Goal: Task Accomplishment & Management: Manage account settings

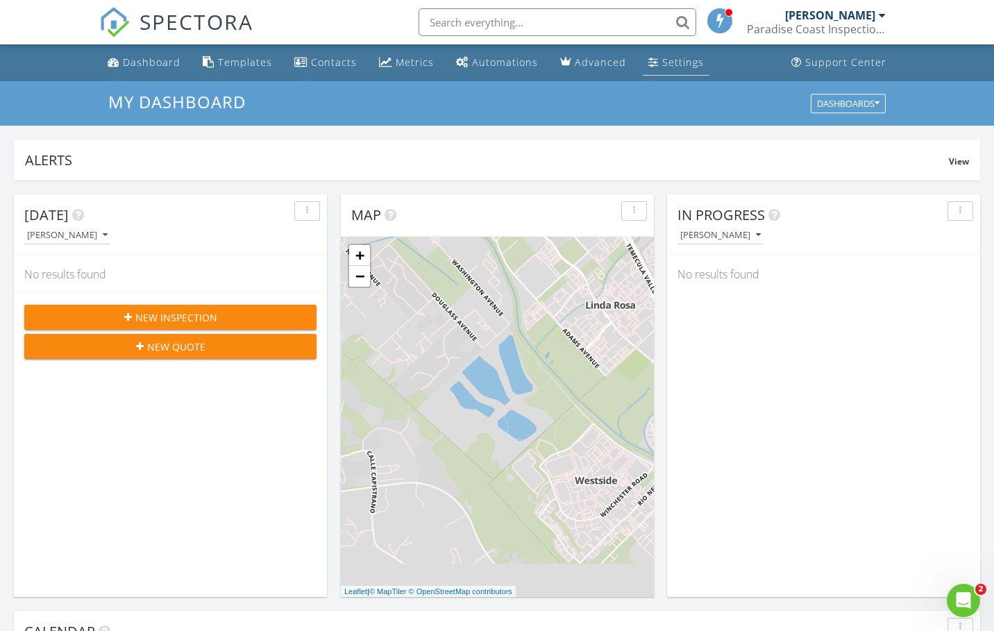
click at [672, 59] on div "Settings" at bounding box center [683, 62] width 42 height 13
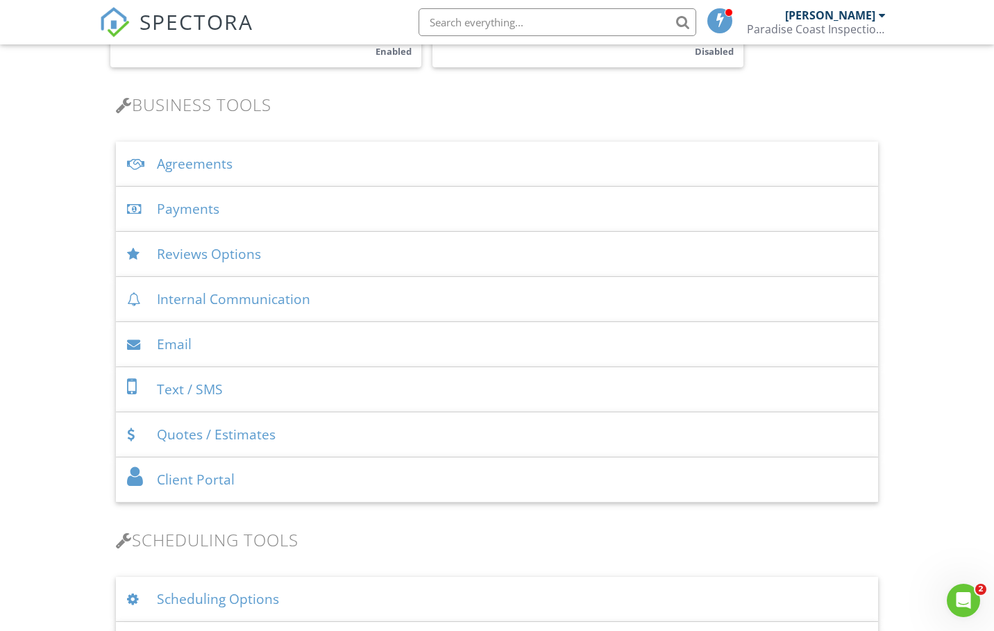
click at [201, 434] on div "Quotes / Estimates" at bounding box center [497, 434] width 762 height 45
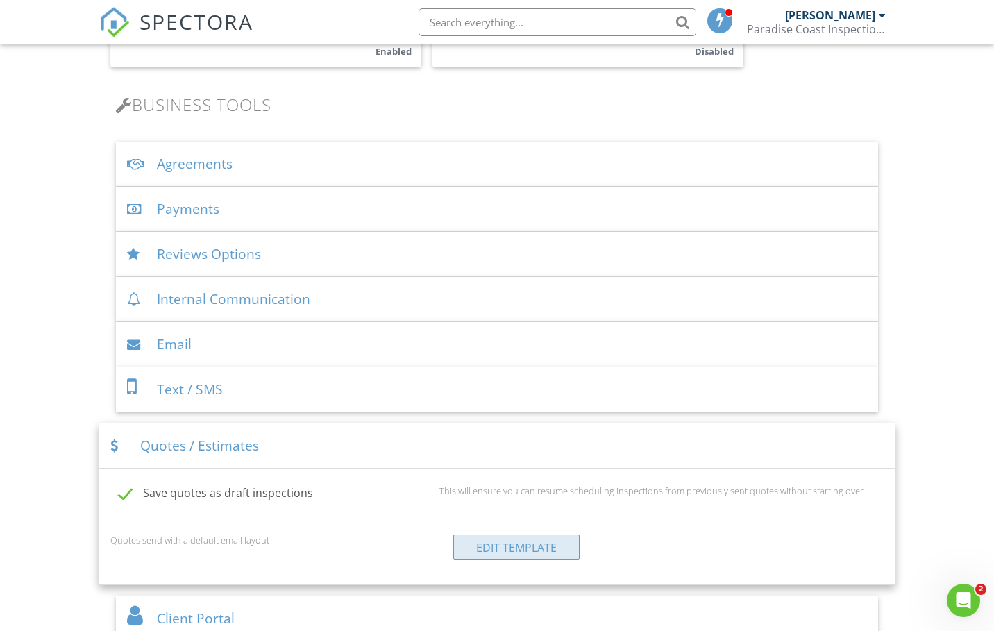
click at [504, 551] on link "Edit Template" at bounding box center [516, 547] width 126 height 25
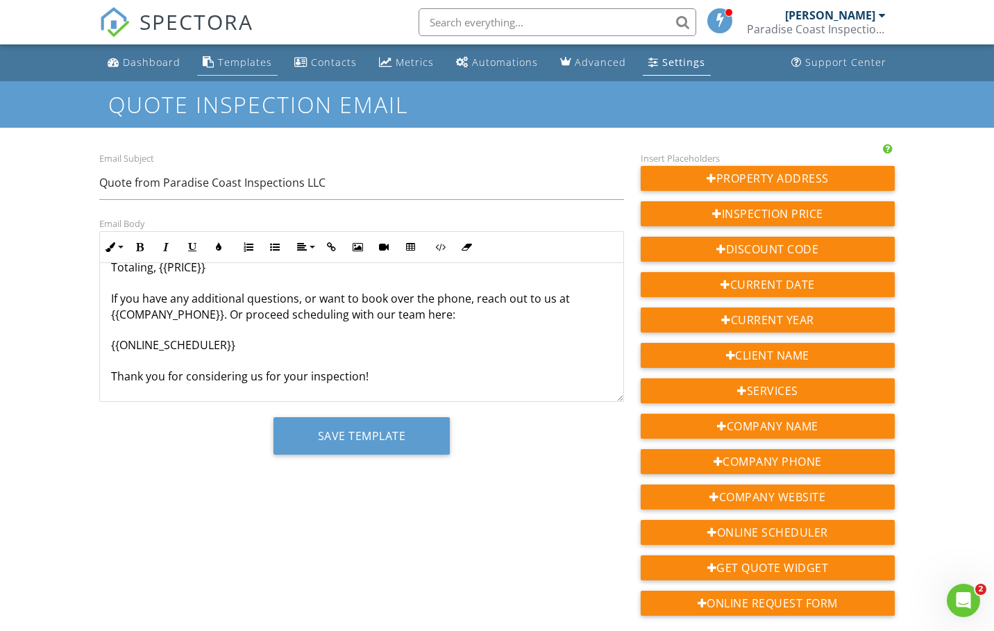
click at [230, 63] on div "Templates" at bounding box center [245, 62] width 54 height 13
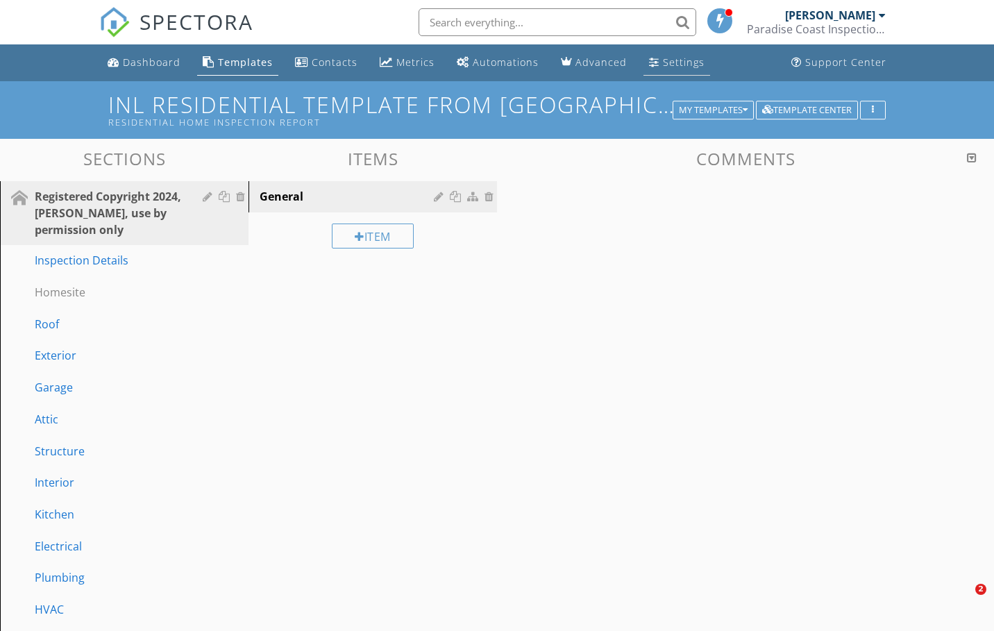
click at [653, 65] on link "Settings" at bounding box center [677, 63] width 67 height 26
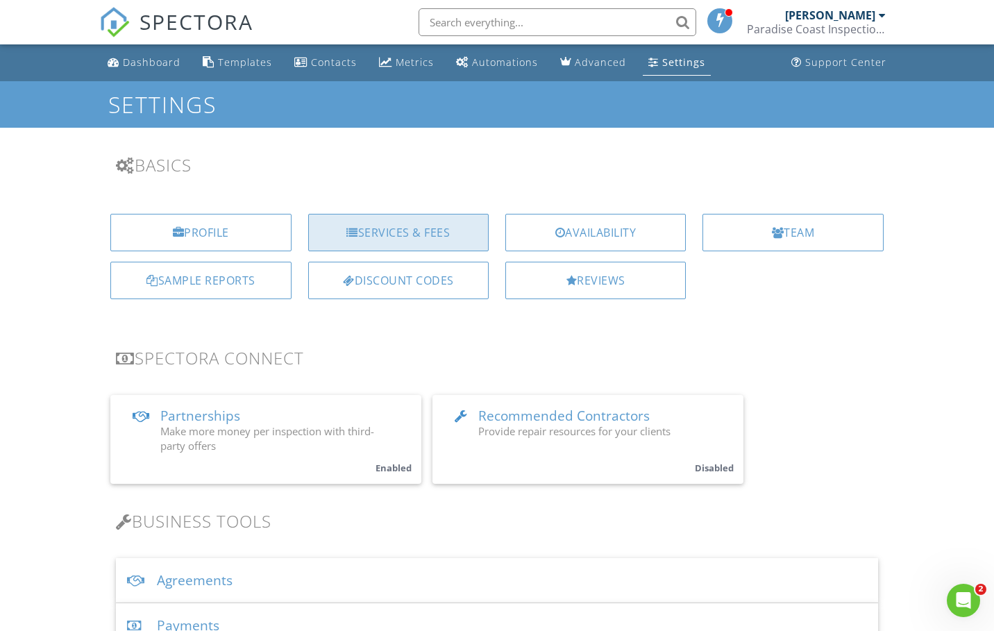
click at [409, 235] on div "Services & Fees" at bounding box center [398, 232] width 181 height 37
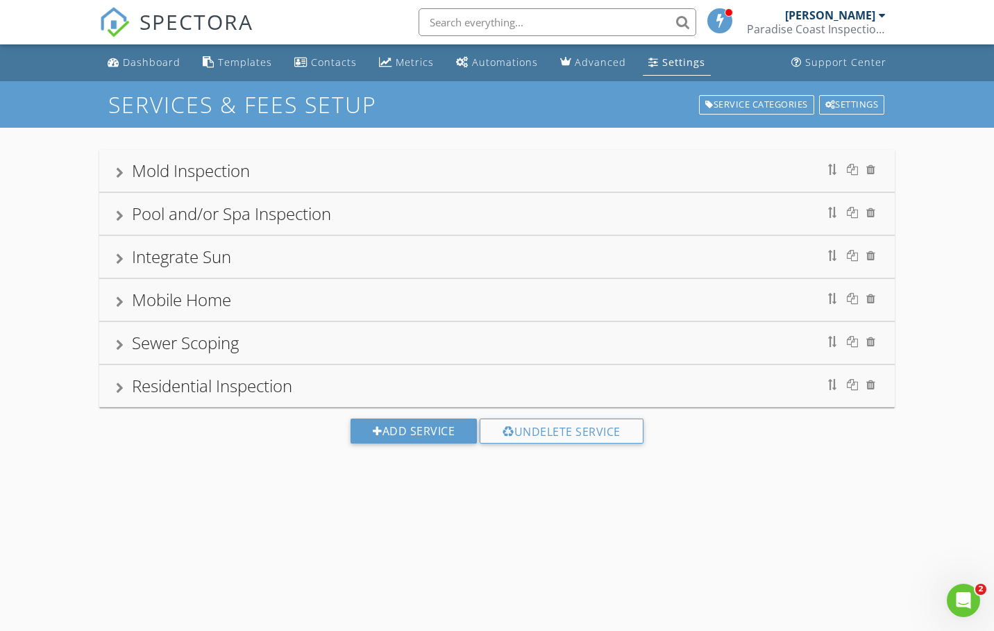
click at [279, 384] on div "Residential Inspection" at bounding box center [212, 385] width 160 height 23
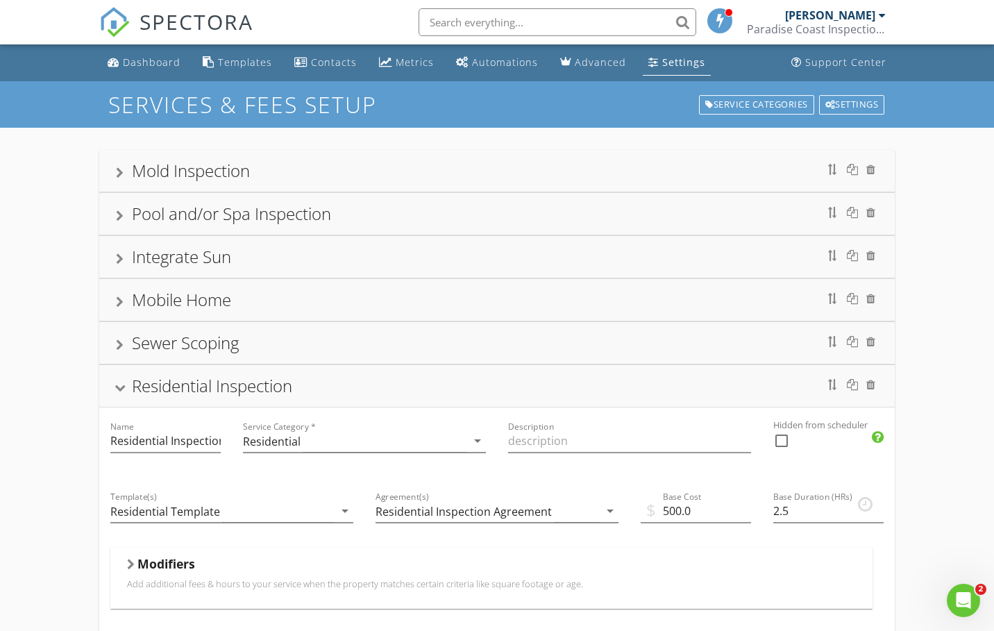
click at [188, 346] on div "Sewer Scoping" at bounding box center [185, 342] width 107 height 23
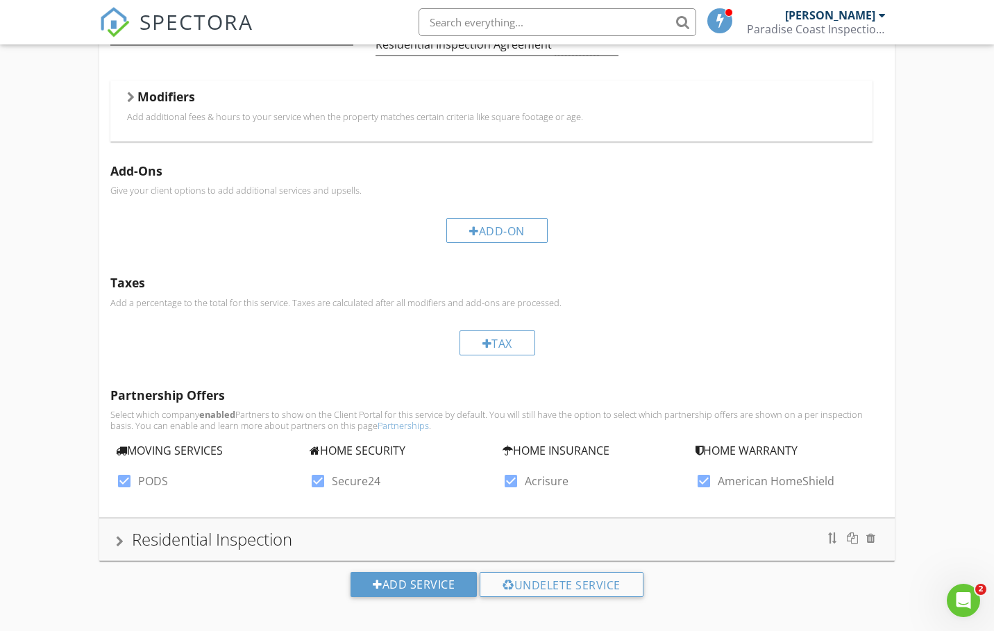
scroll to position [469, 0]
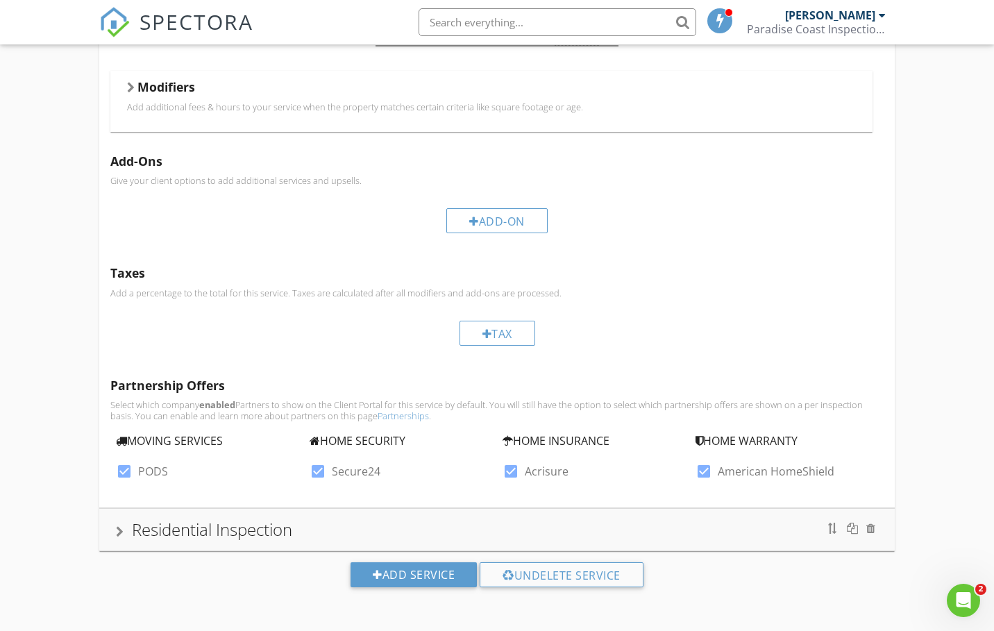
click at [321, 516] on div "Residential Inspection" at bounding box center [497, 530] width 796 height 42
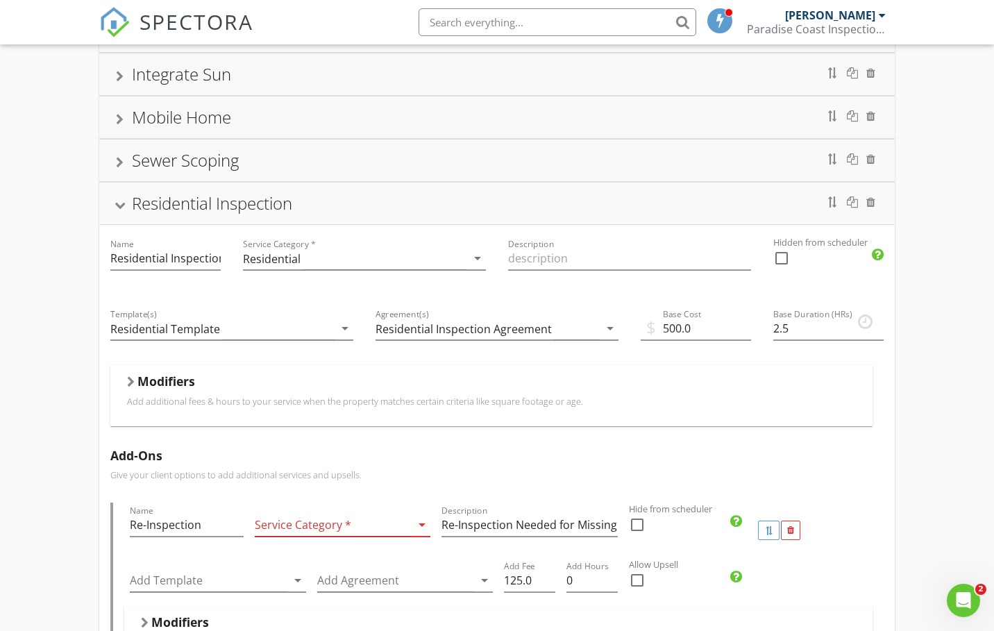
scroll to position [158, 0]
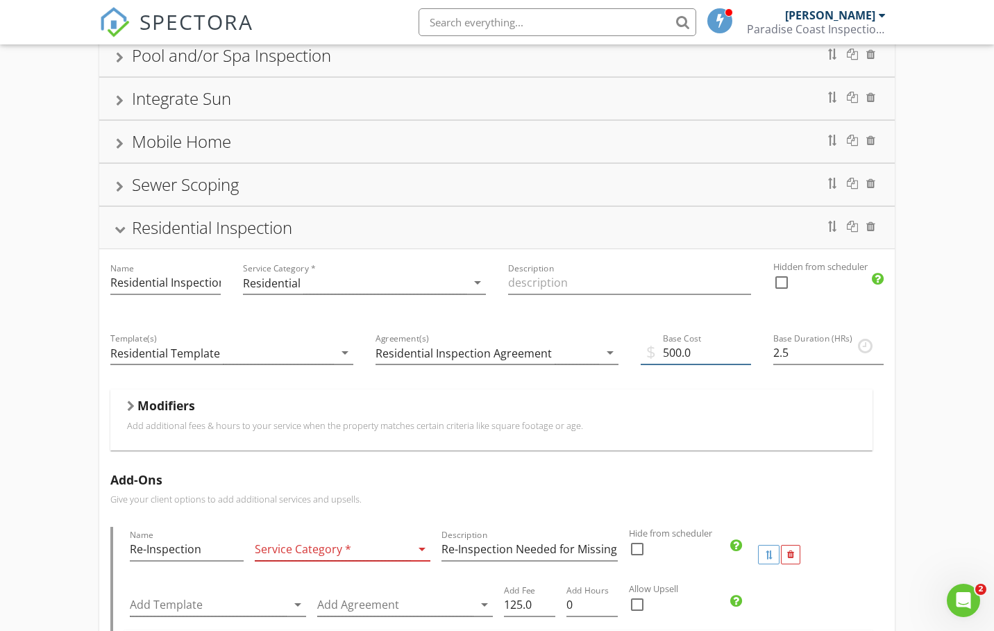
click at [705, 357] on input "500.0" at bounding box center [696, 353] width 110 height 23
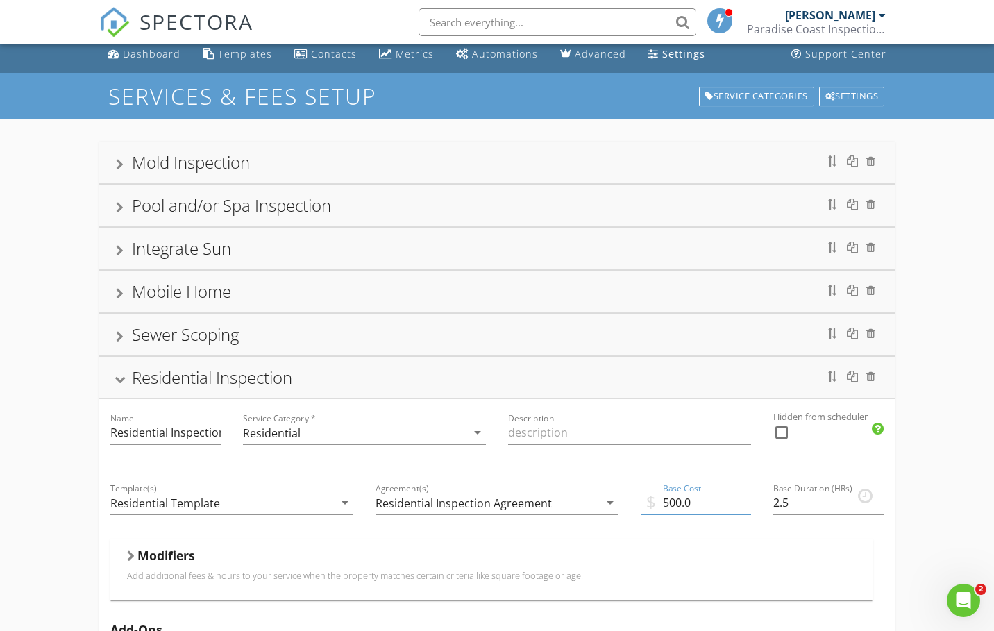
scroll to position [0, 0]
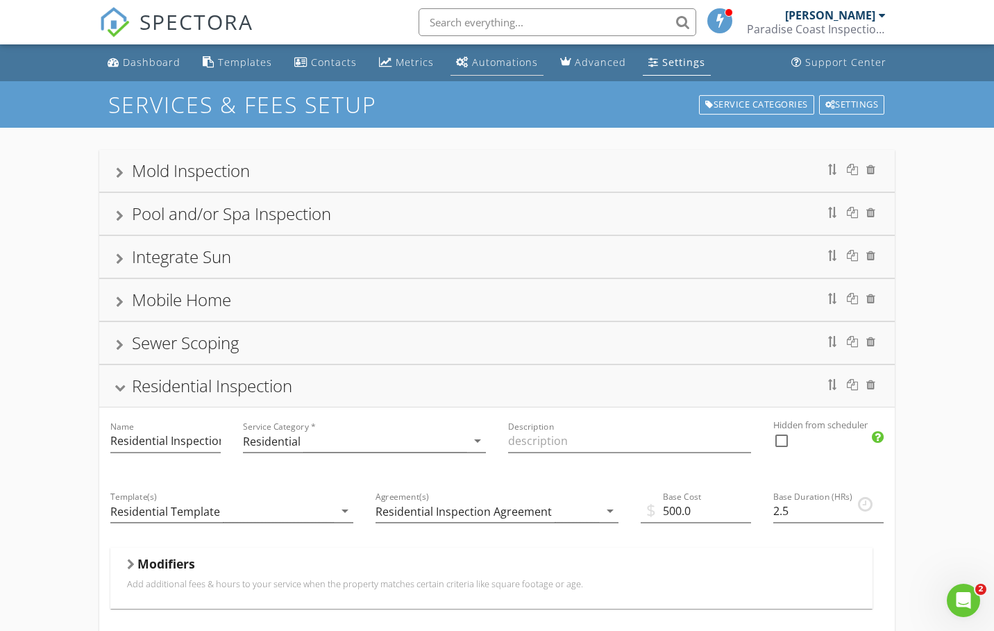
click at [500, 60] on div "Automations" at bounding box center [505, 62] width 66 height 13
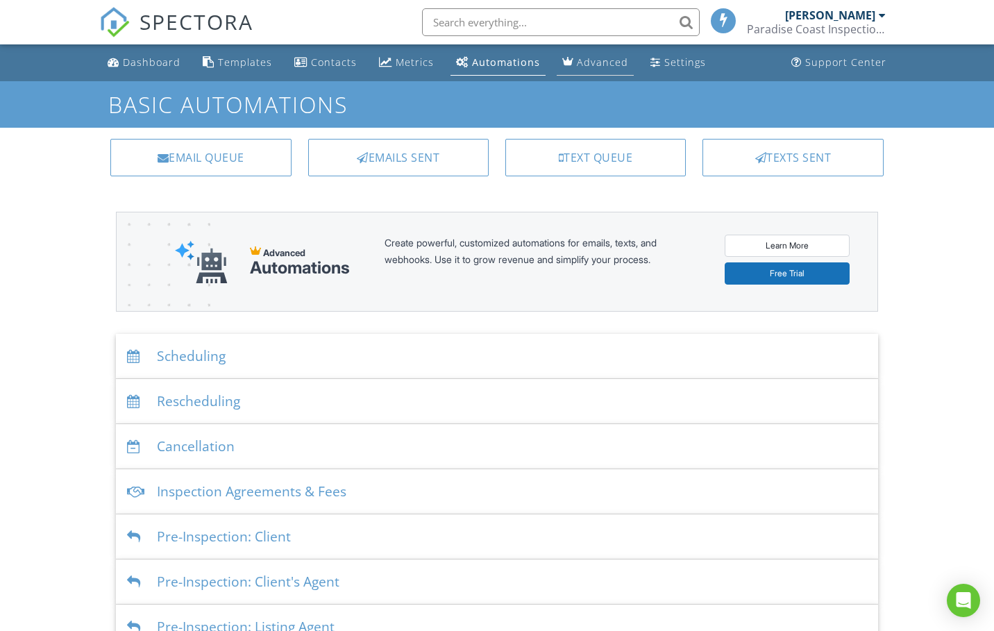
click at [587, 62] on div "Advanced" at bounding box center [602, 62] width 51 height 13
click at [299, 487] on div "Inspection Agreements & Fees" at bounding box center [497, 491] width 762 height 45
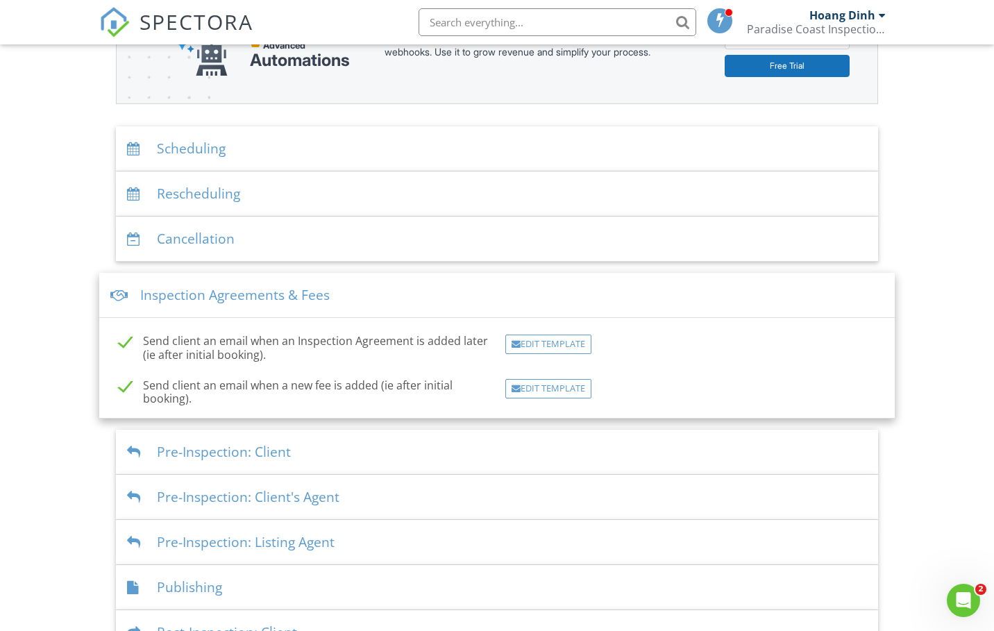
scroll to position [208, 0]
click at [547, 348] on div "Edit Template" at bounding box center [548, 343] width 86 height 19
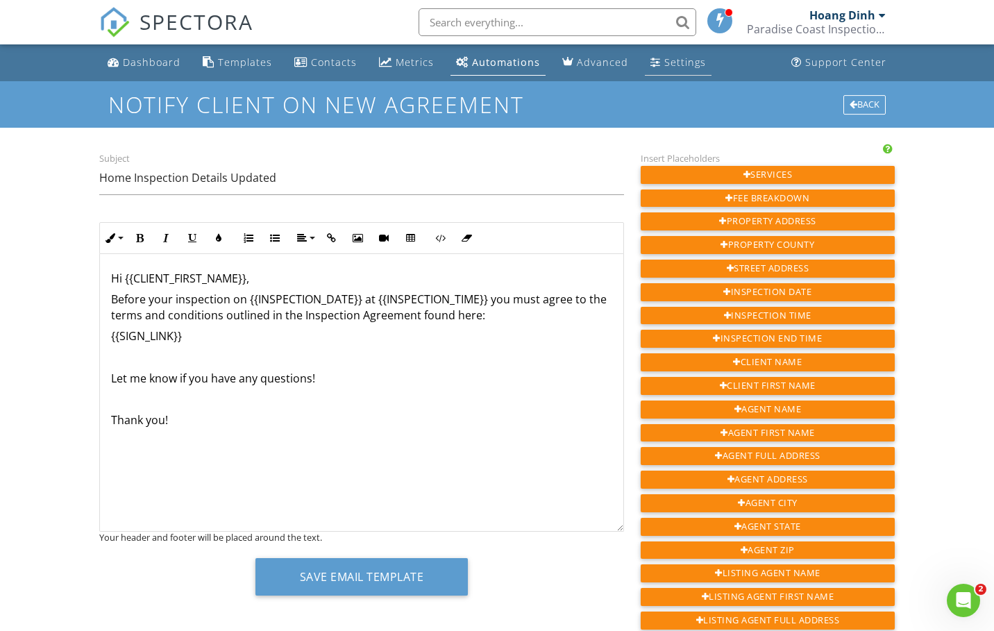
click at [664, 62] on div "Settings" at bounding box center [685, 62] width 42 height 13
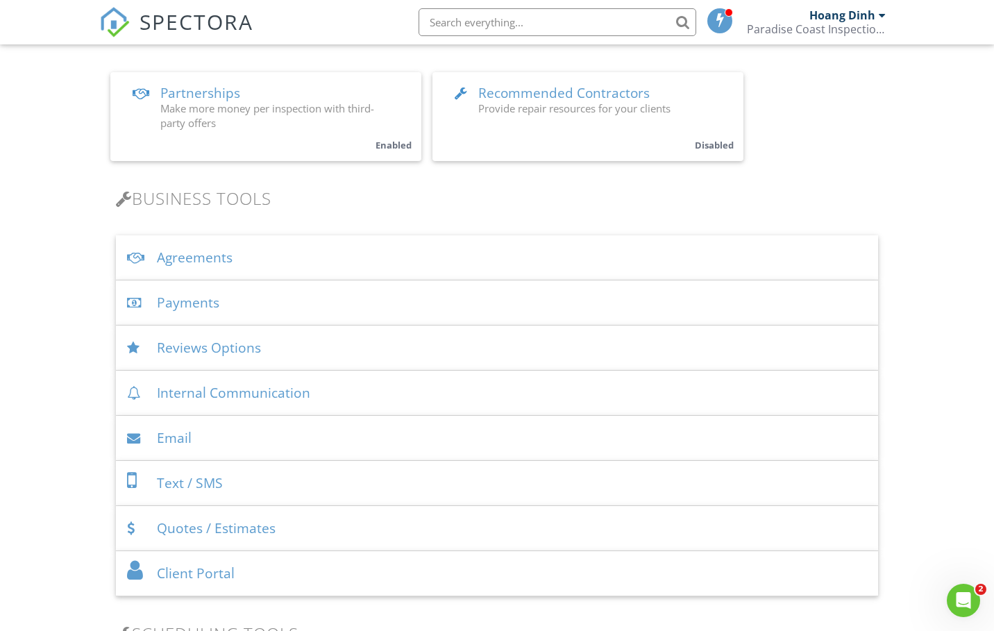
scroll to position [347, 0]
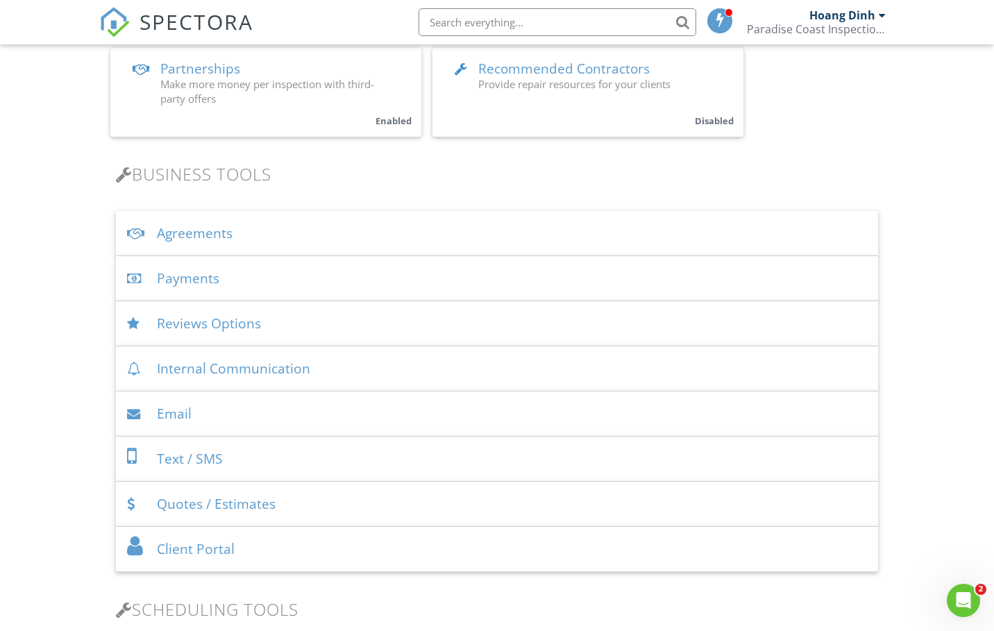
click at [206, 280] on div "Payments" at bounding box center [497, 278] width 762 height 45
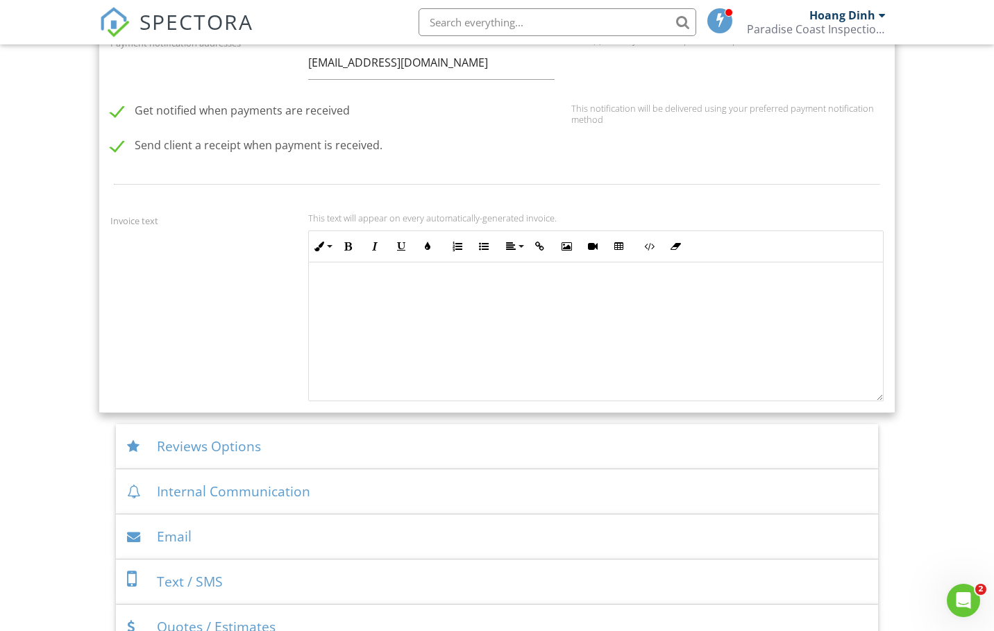
scroll to position [1389, 0]
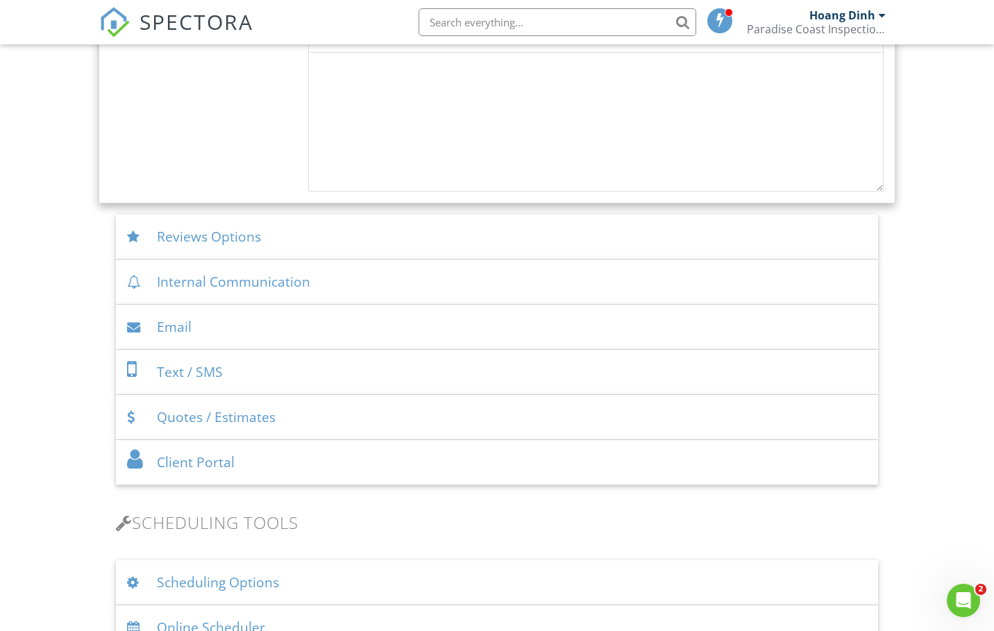
click at [237, 416] on div "Quotes / Estimates" at bounding box center [497, 417] width 762 height 45
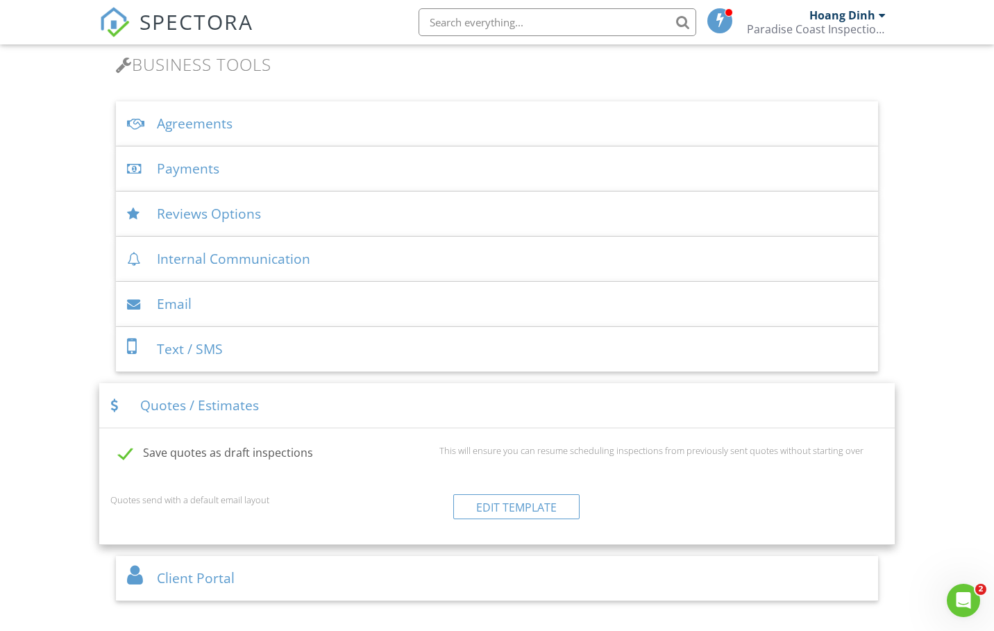
scroll to position [441, 0]
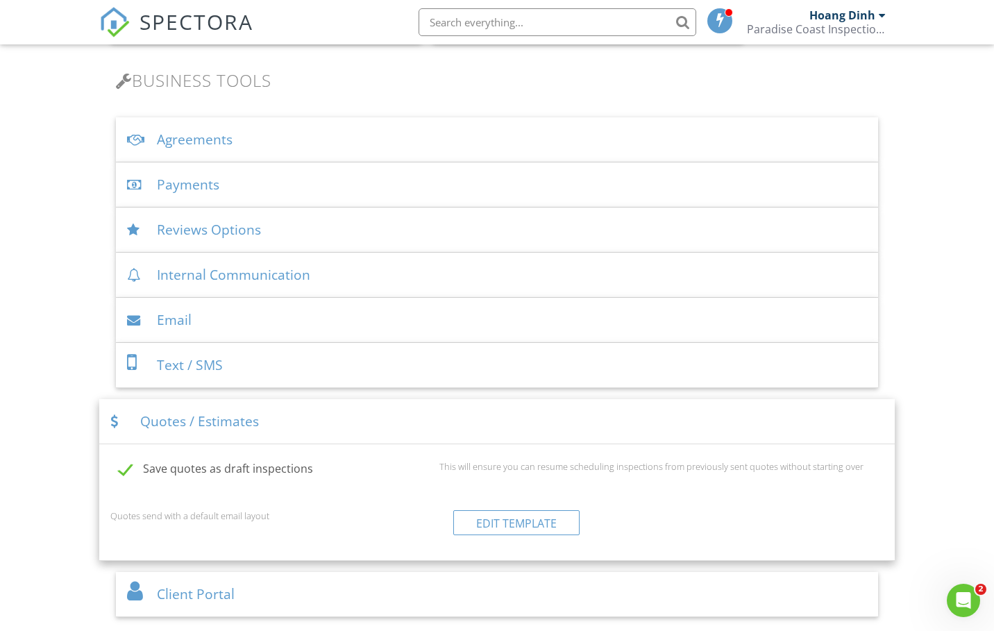
click at [198, 189] on div "Payments" at bounding box center [497, 184] width 762 height 45
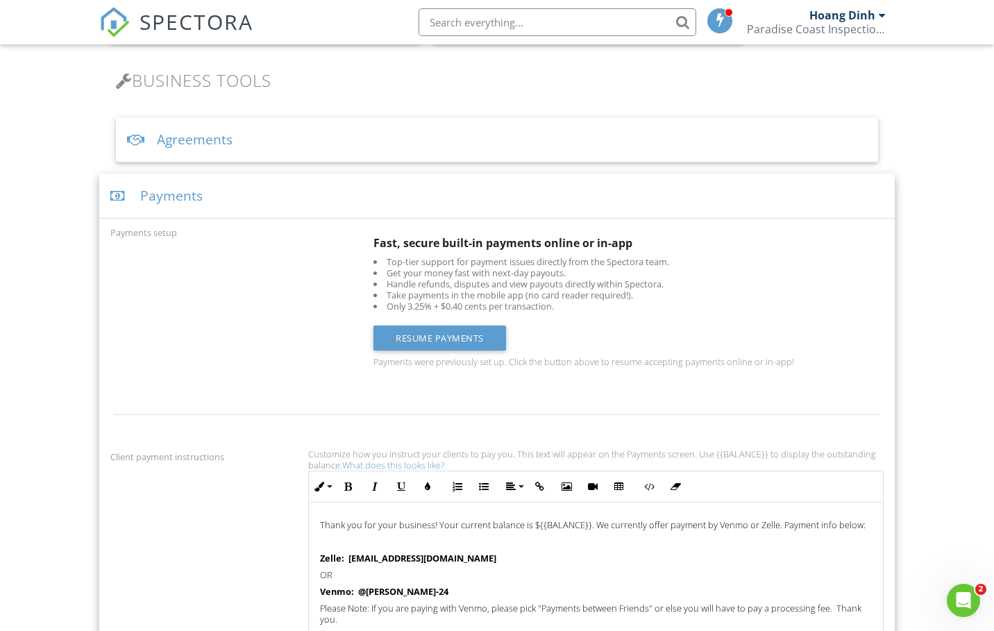
scroll to position [28, 0]
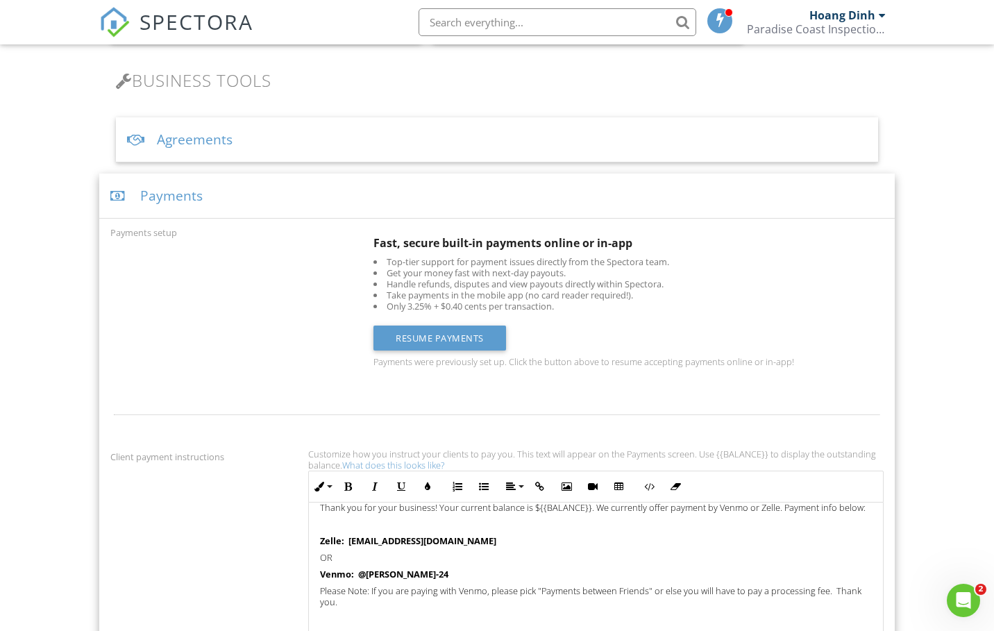
click at [178, 150] on div "Agreements" at bounding box center [497, 139] width 762 height 45
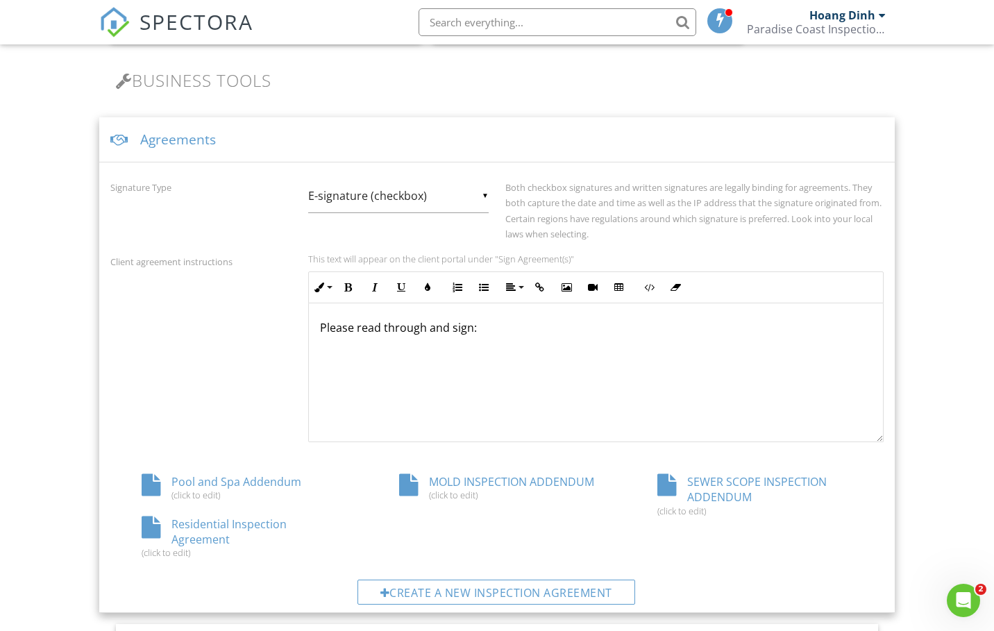
scroll to position [1, 0]
click at [368, 78] on h3 "Business Tools" at bounding box center [497, 80] width 762 height 19
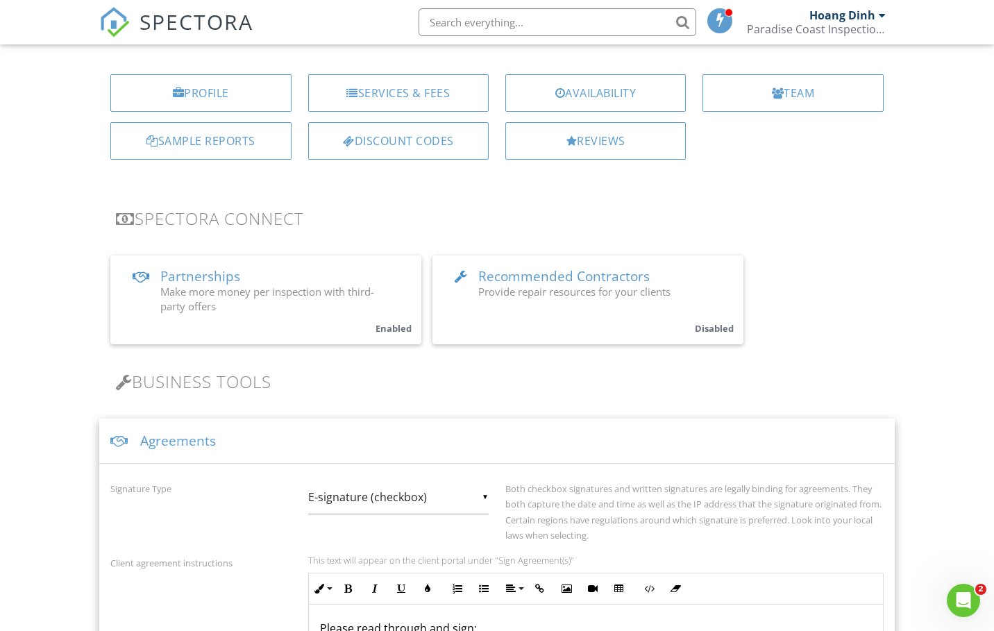
scroll to position [24, 0]
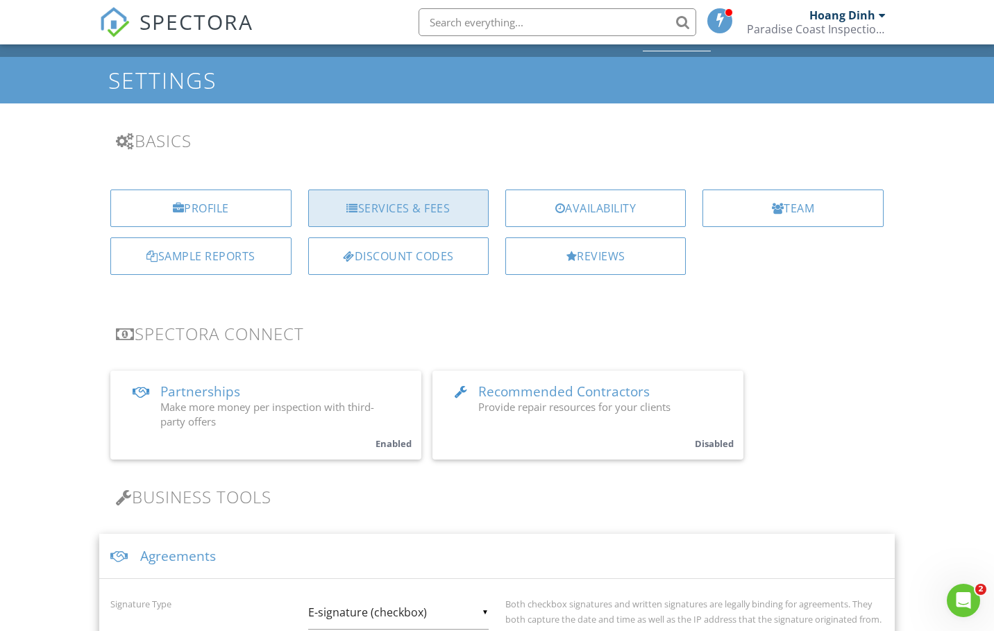
click at [389, 208] on div "Services & Fees" at bounding box center [398, 208] width 181 height 37
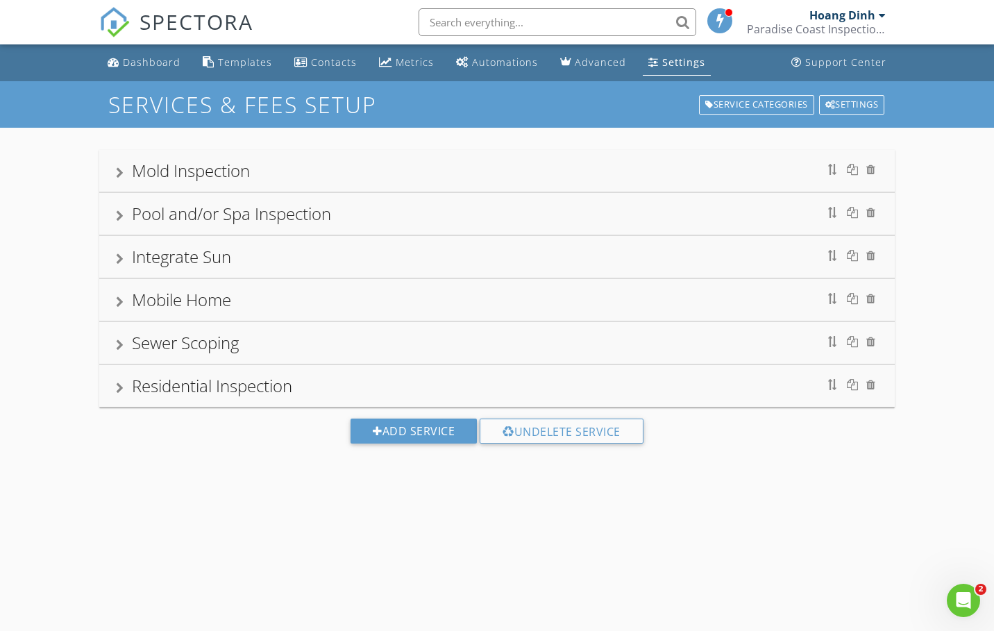
click at [204, 391] on div "Residential Inspection" at bounding box center [212, 385] width 160 height 23
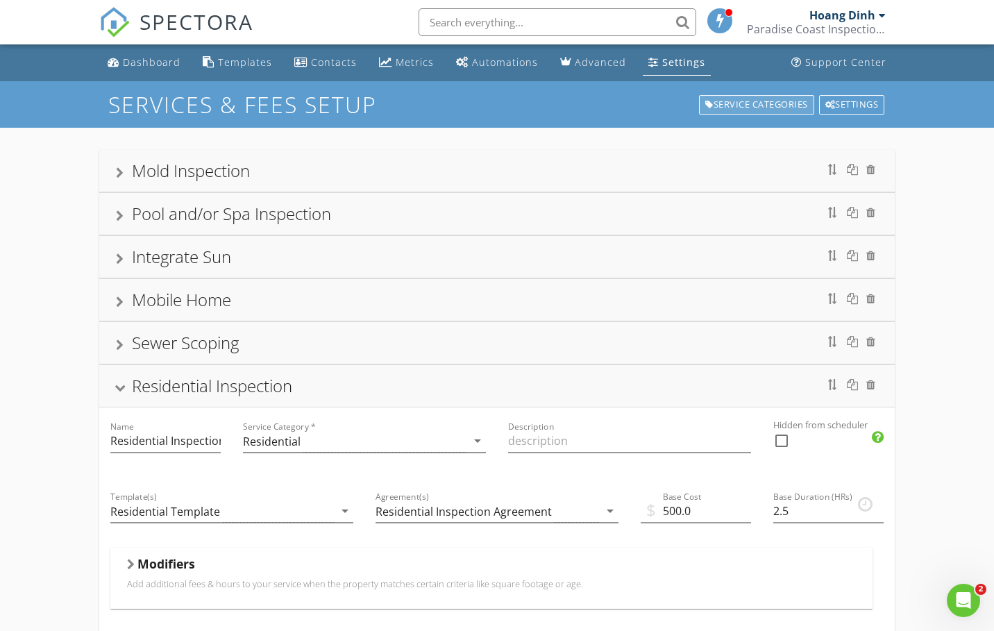
click at [730, 107] on div "Service Categories" at bounding box center [756, 104] width 115 height 19
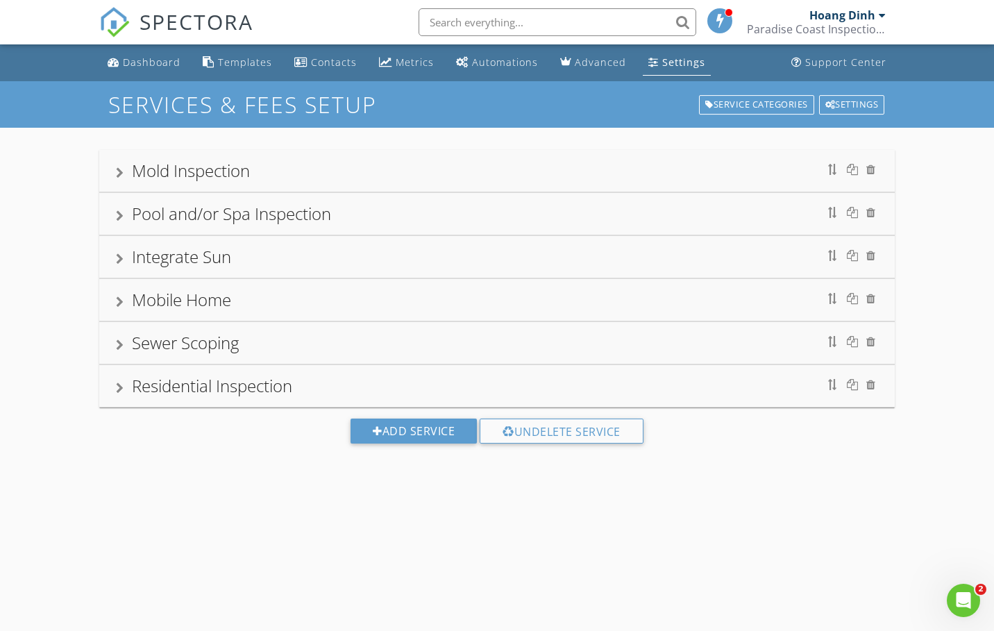
click at [281, 395] on div "Residential Inspection" at bounding box center [212, 385] width 160 height 23
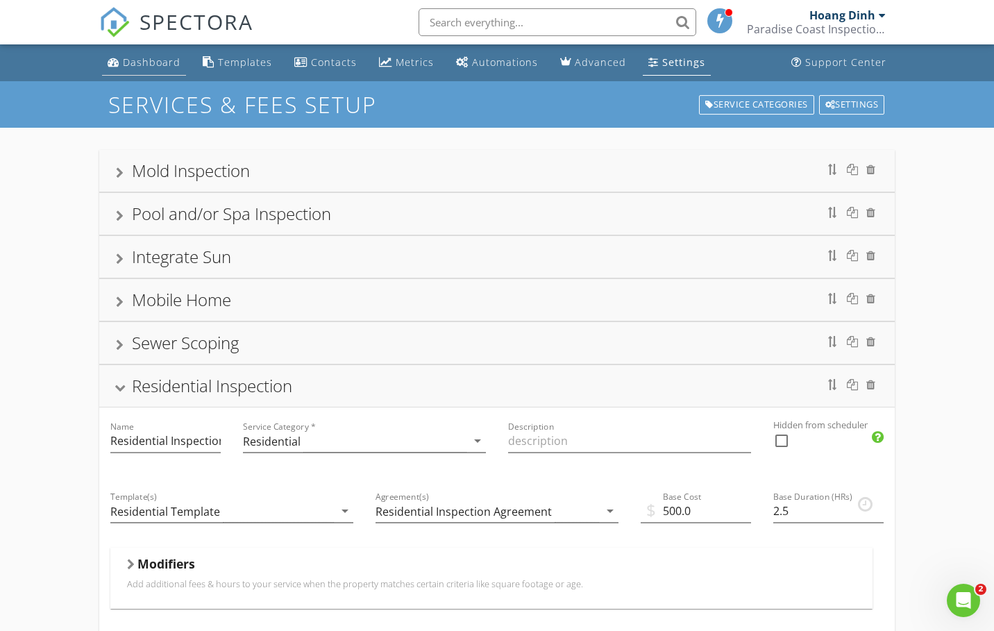
click at [141, 59] on div "Dashboard" at bounding box center [152, 62] width 58 height 13
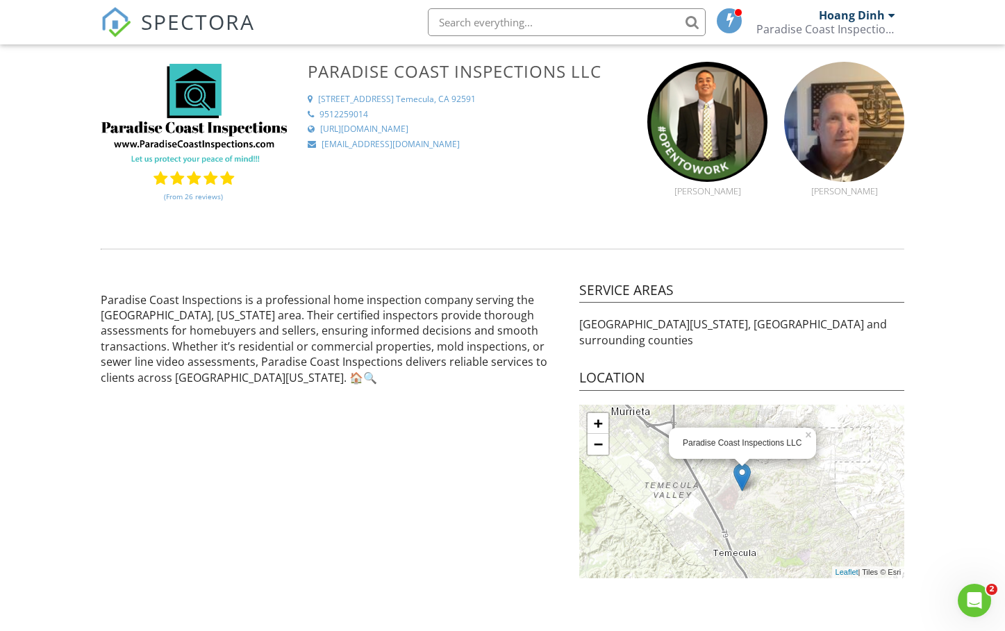
click at [353, 115] on div "9512259014" at bounding box center [343, 115] width 49 height 12
click at [860, 23] on div "Paradise Coast Inspections LLC" at bounding box center [825, 29] width 139 height 14
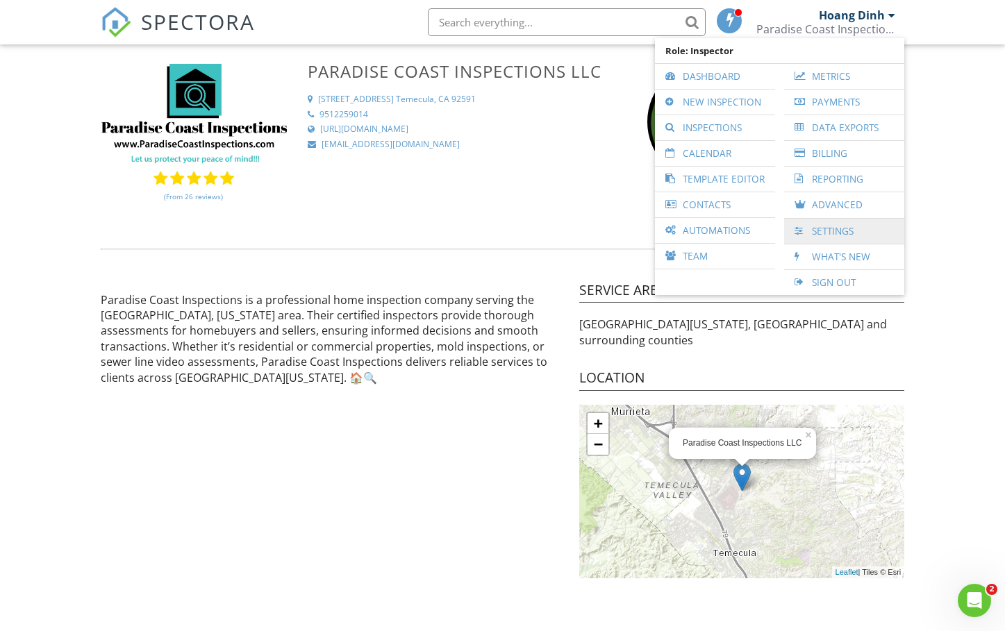
click at [838, 232] on link "Settings" at bounding box center [844, 231] width 106 height 25
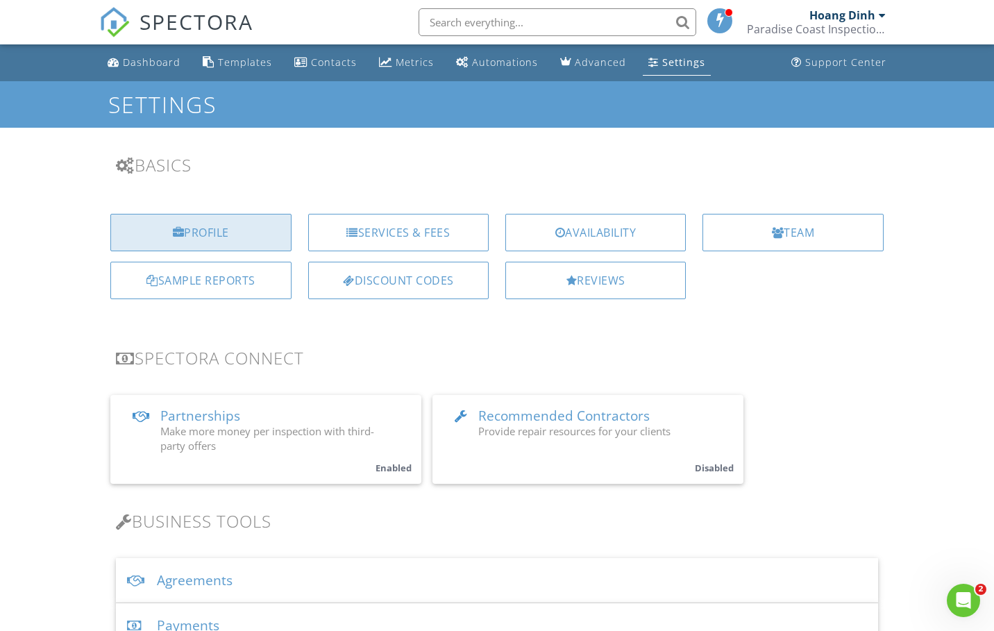
click at [210, 239] on div "Profile" at bounding box center [200, 232] width 181 height 37
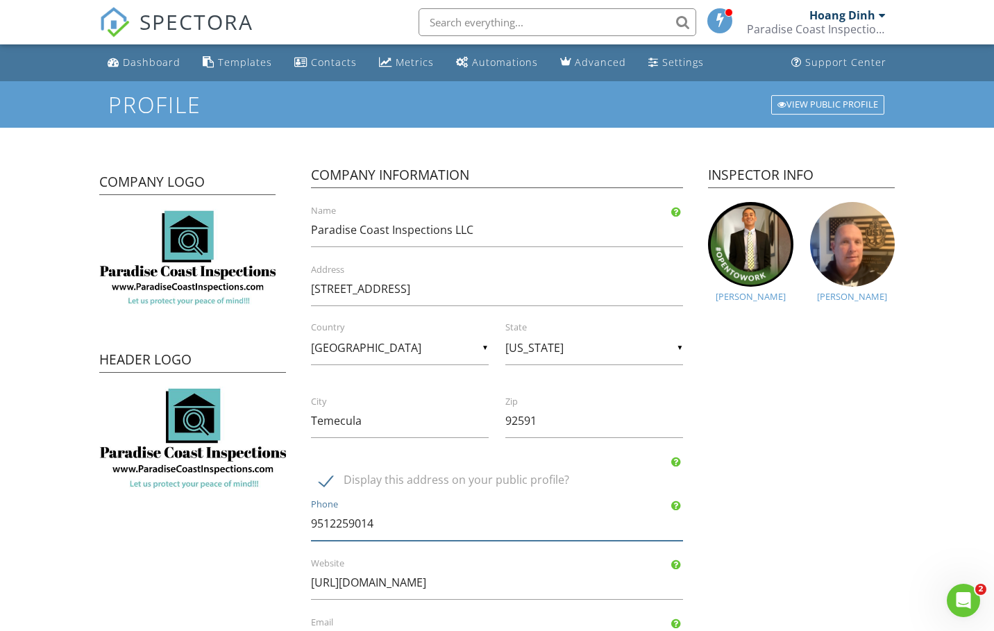
click at [371, 525] on input "9512259014" at bounding box center [497, 524] width 373 height 34
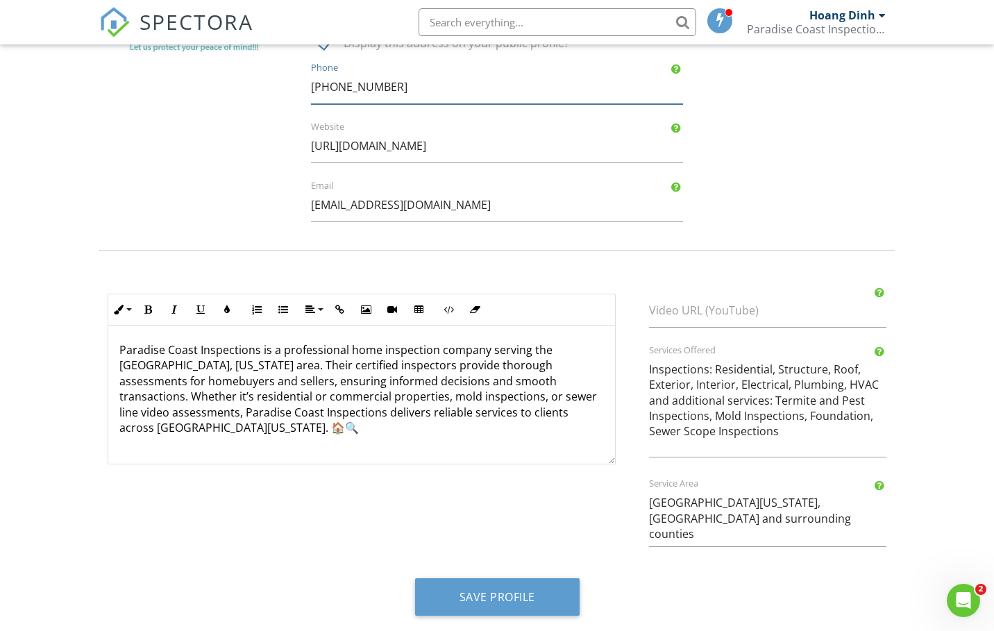
scroll to position [446, 0]
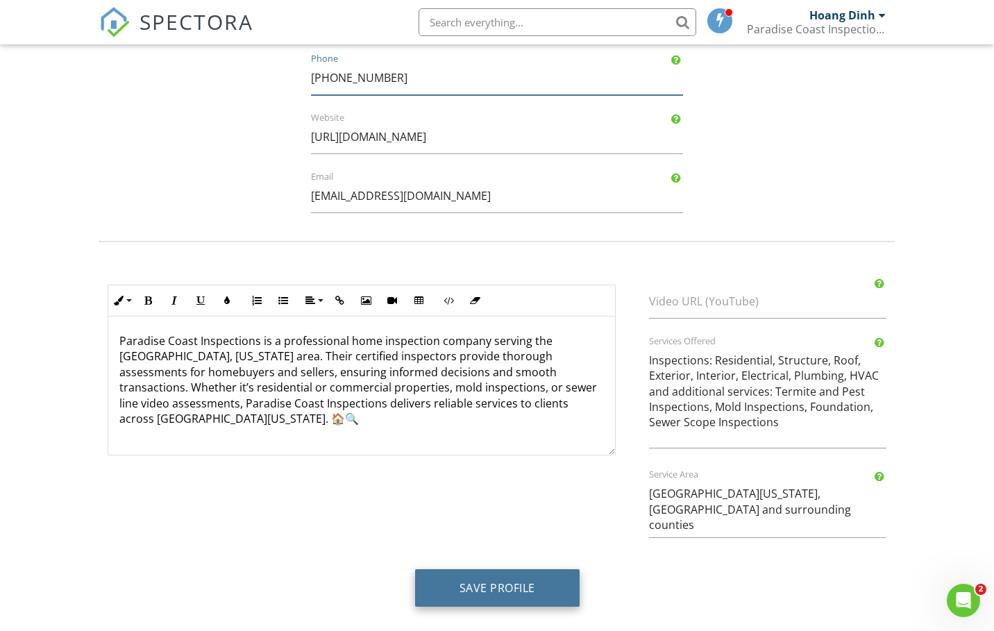
type input "[PHONE_NUMBER]"
click at [535, 595] on button "Save Profile" at bounding box center [497, 587] width 165 height 37
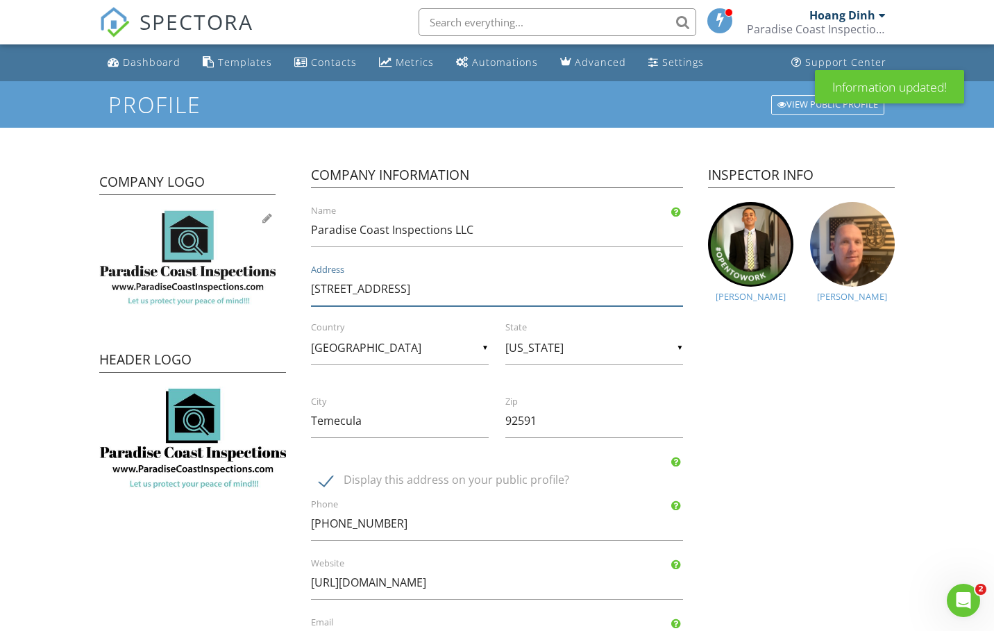
drag, startPoint x: 409, startPoint y: 289, endPoint x: 262, endPoint y: 290, distance: 146.5
click at [262, 290] on div "Company Logo Header Logo Company Information Paradise Coast Inspections LLC Nam…" at bounding box center [497, 409] width 812 height 528
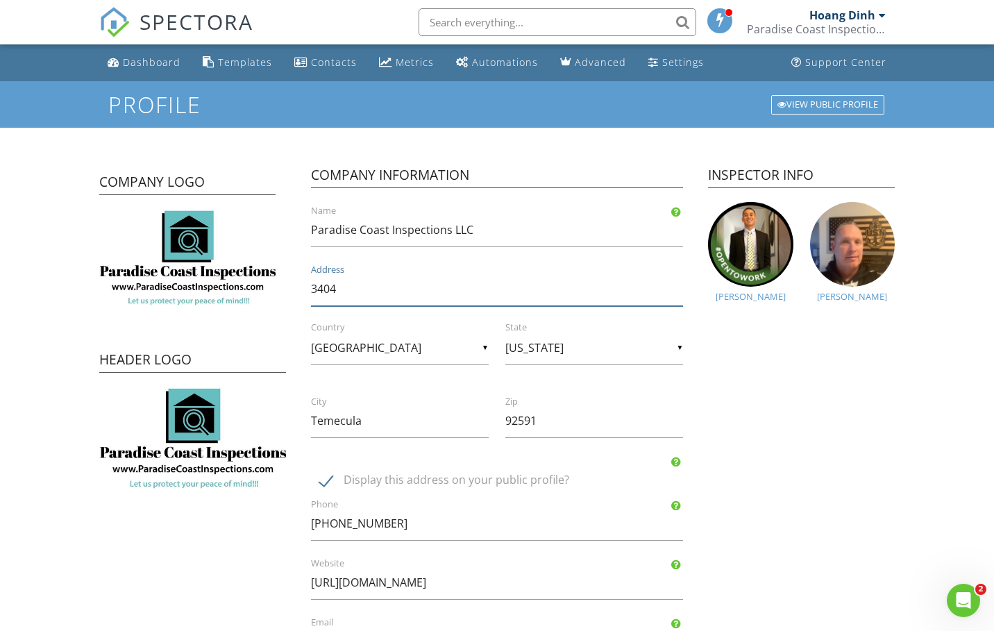
type input "3404 Corte Aciano"
click at [430, 428] on input "Temecula" at bounding box center [400, 421] width 178 height 34
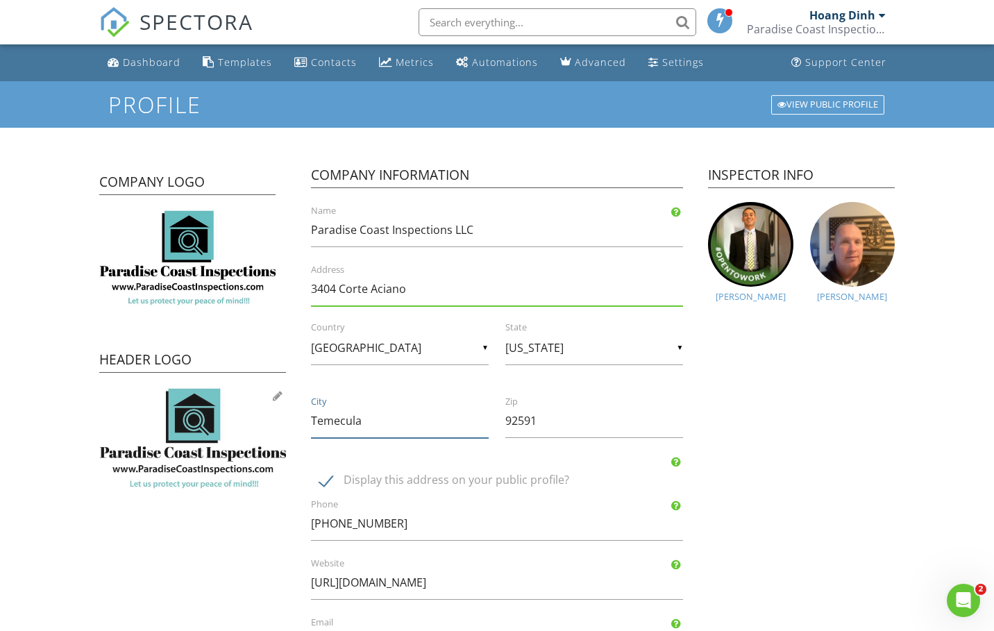
drag, startPoint x: 429, startPoint y: 428, endPoint x: 283, endPoint y: 428, distance: 146.5
click at [291, 428] on div "Company Logo Header Logo Company Information Paradise Coast Inspections LLC Nam…" at bounding box center [497, 409] width 812 height 528
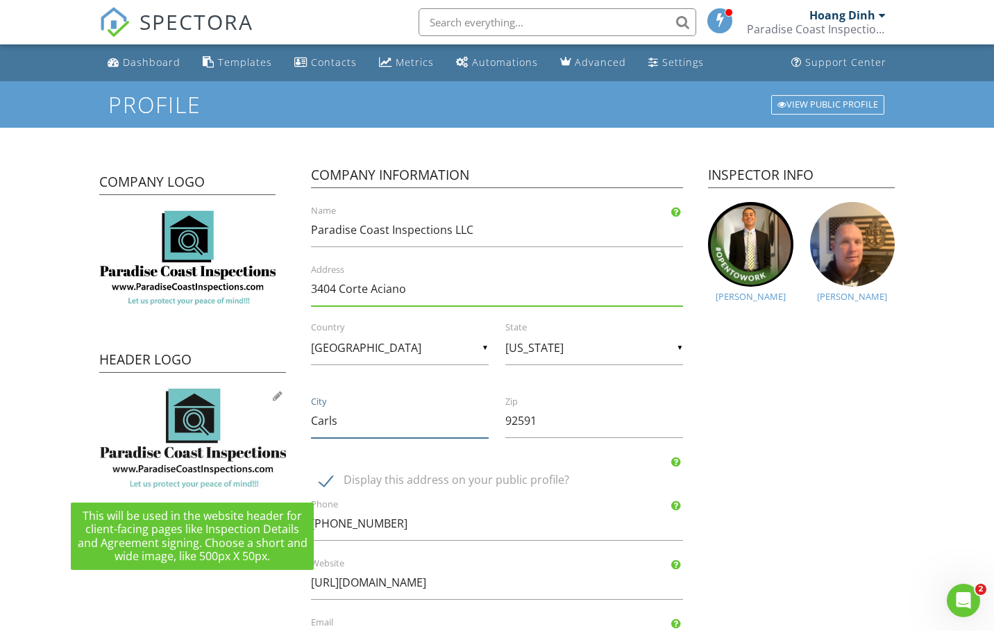
type input "CARLSBAD"
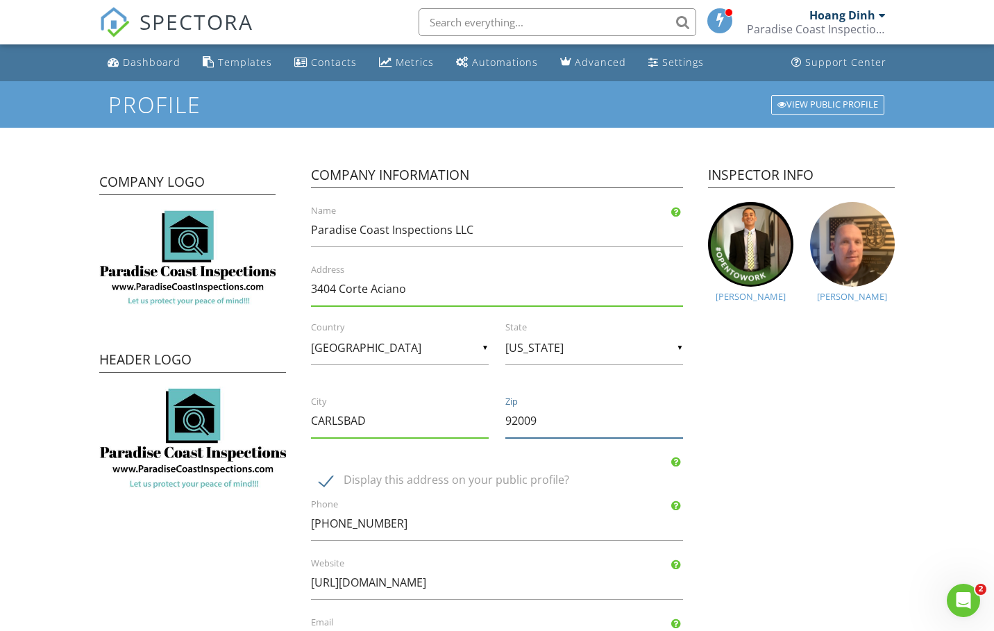
type input "92009"
click at [901, 394] on div "Company Logo Header Logo Company Information Paradise Coast Inspections LLC Nam…" at bounding box center [497, 409] width 812 height 528
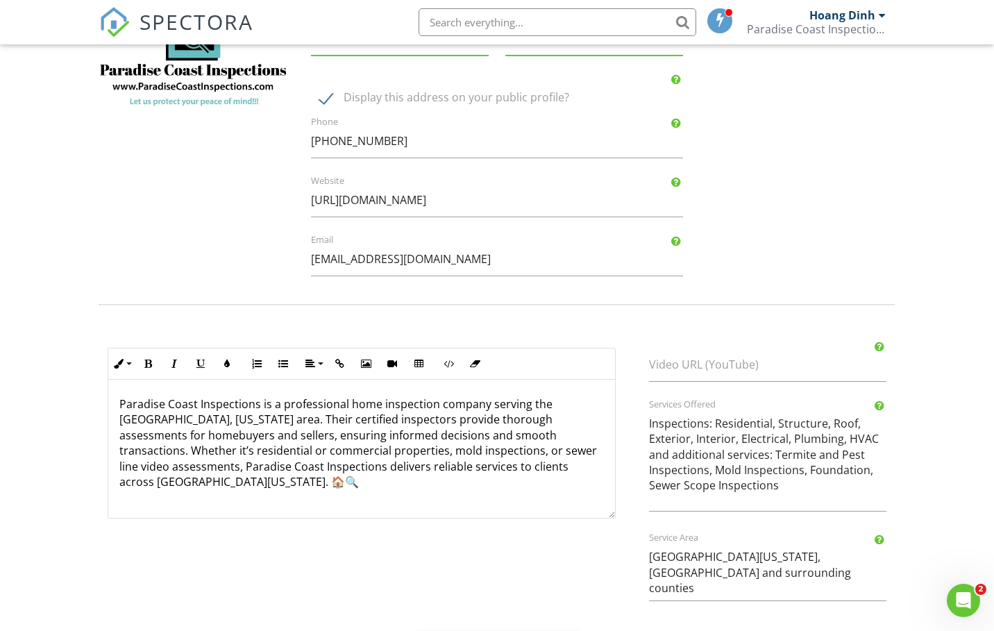
scroll to position [446, 0]
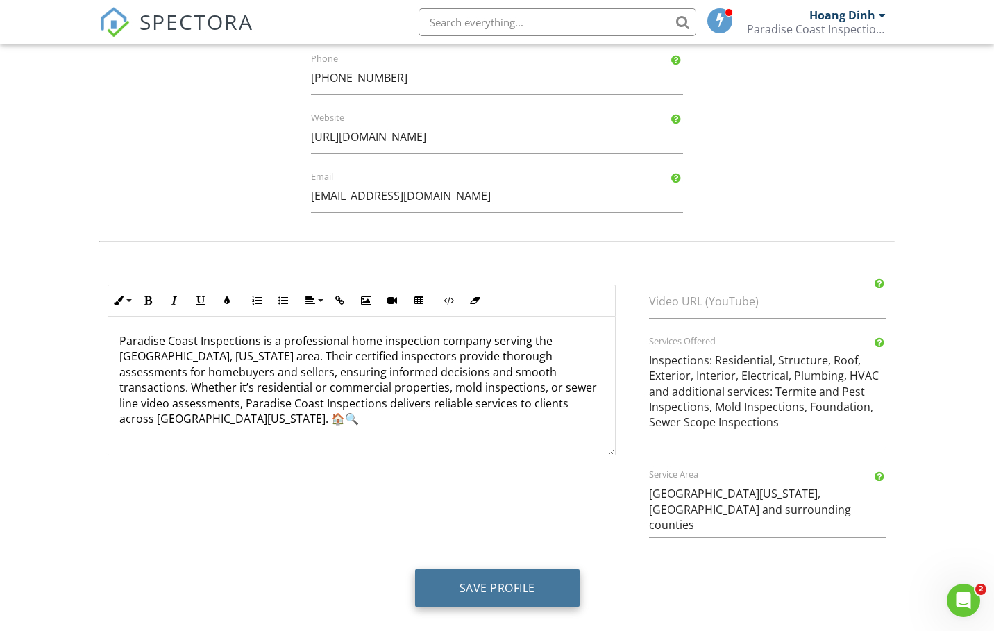
click at [521, 592] on button "Save Profile" at bounding box center [497, 587] width 165 height 37
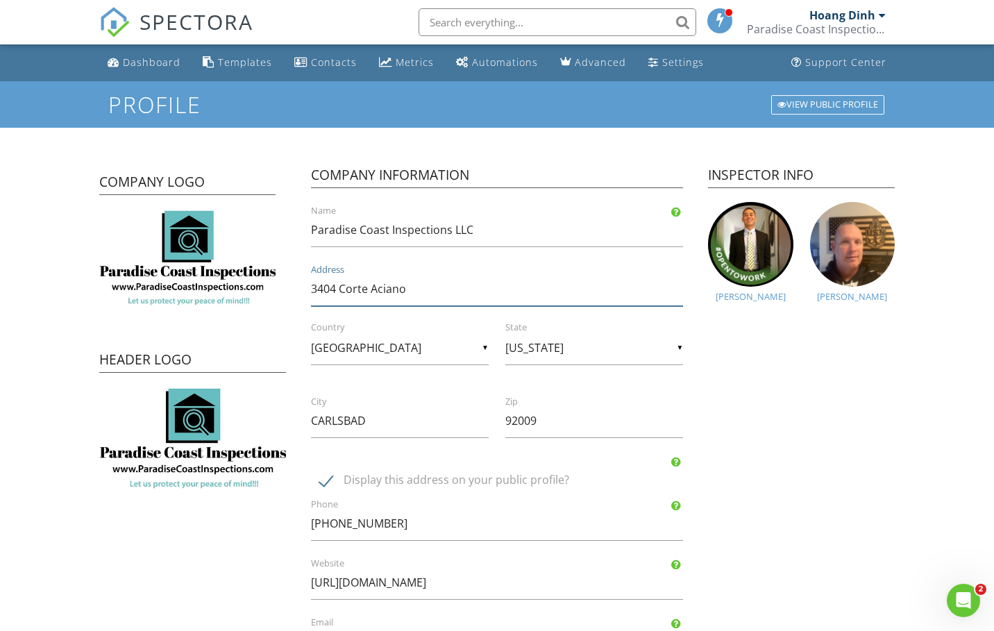
drag, startPoint x: 418, startPoint y: 291, endPoint x: 283, endPoint y: 336, distance: 142.7
click at [283, 336] on div "Company Logo Header Logo Company Information Paradise Coast Inspections LLC Nam…" at bounding box center [497, 409] width 812 height 528
drag, startPoint x: 525, startPoint y: 425, endPoint x: 460, endPoint y: 431, distance: 64.9
click at [461, 431] on div "Company Information Paradise Coast Inspections LLC Name Address ▼ [GEOGRAPHIC_D…" at bounding box center [497, 409] width 406 height 528
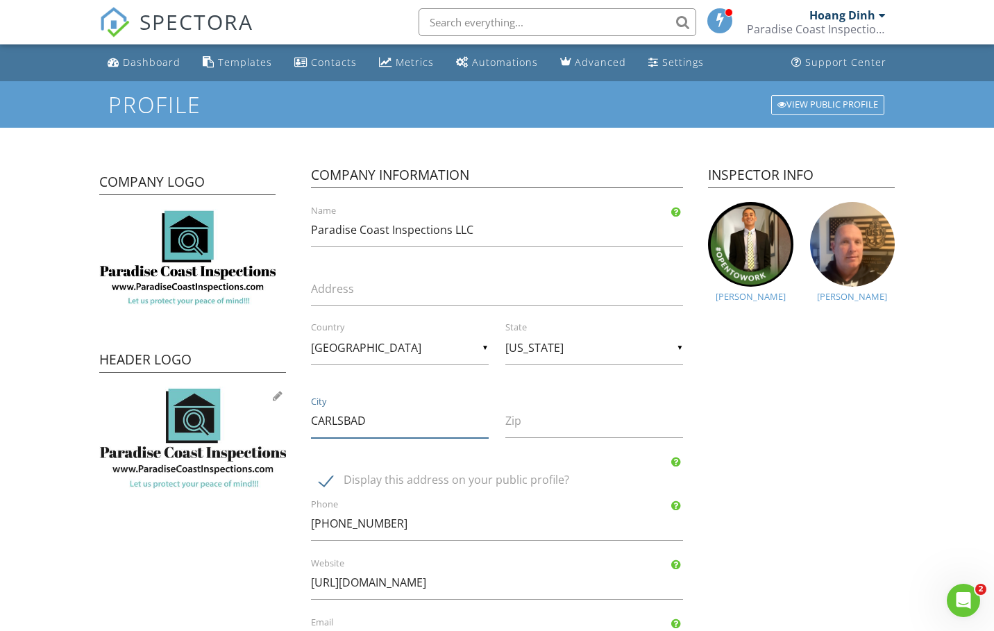
drag, startPoint x: 372, startPoint y: 425, endPoint x: 276, endPoint y: 425, distance: 95.8
click at [276, 425] on div "Company Logo Header Logo Company Information Paradise Coast Inspections LLC Nam…" at bounding box center [497, 409] width 812 height 528
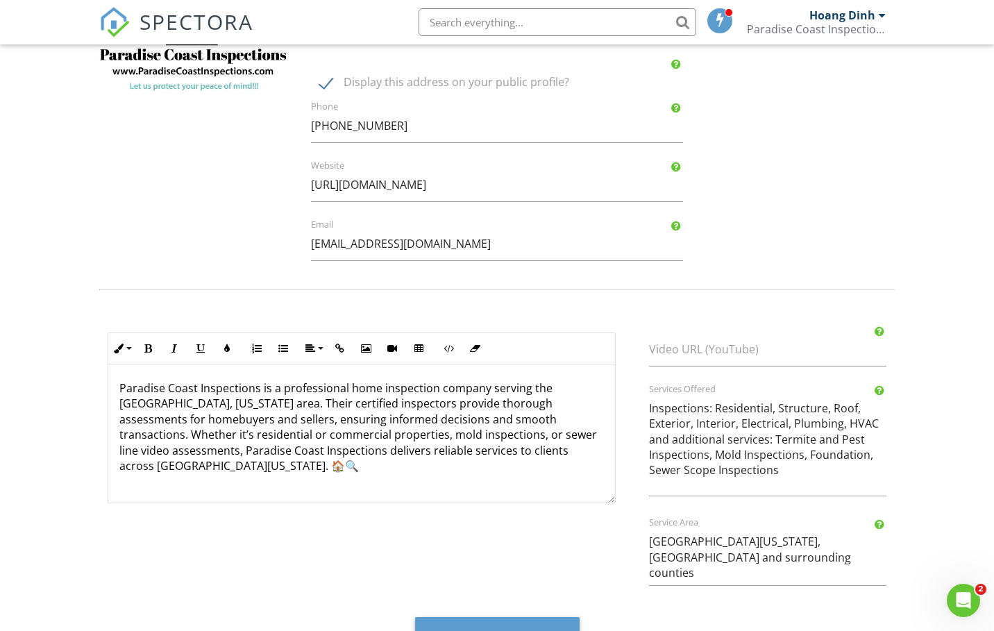
scroll to position [446, 0]
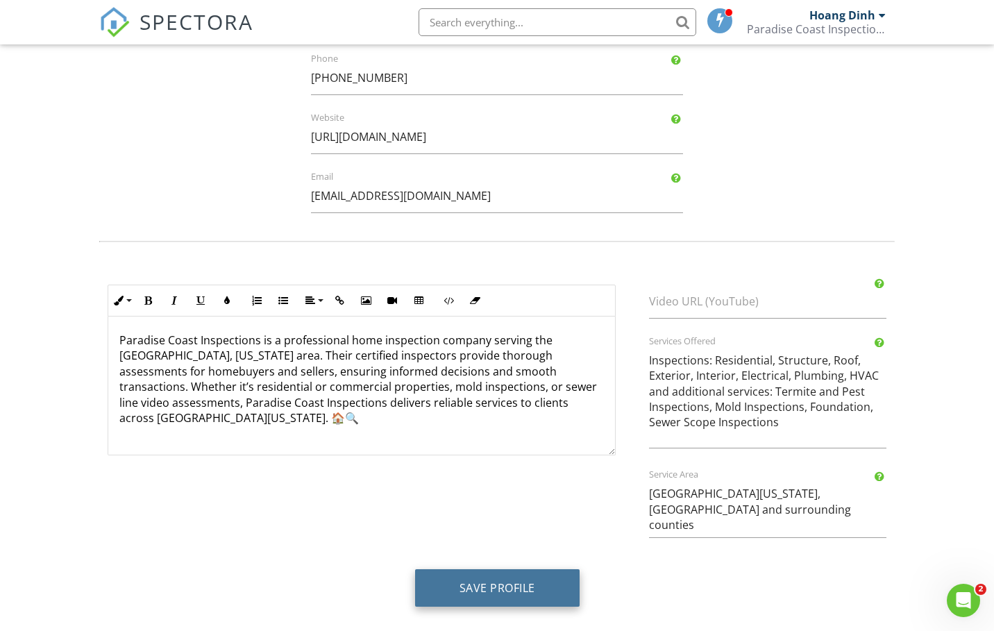
click at [521, 589] on button "Save Profile" at bounding box center [497, 587] width 165 height 37
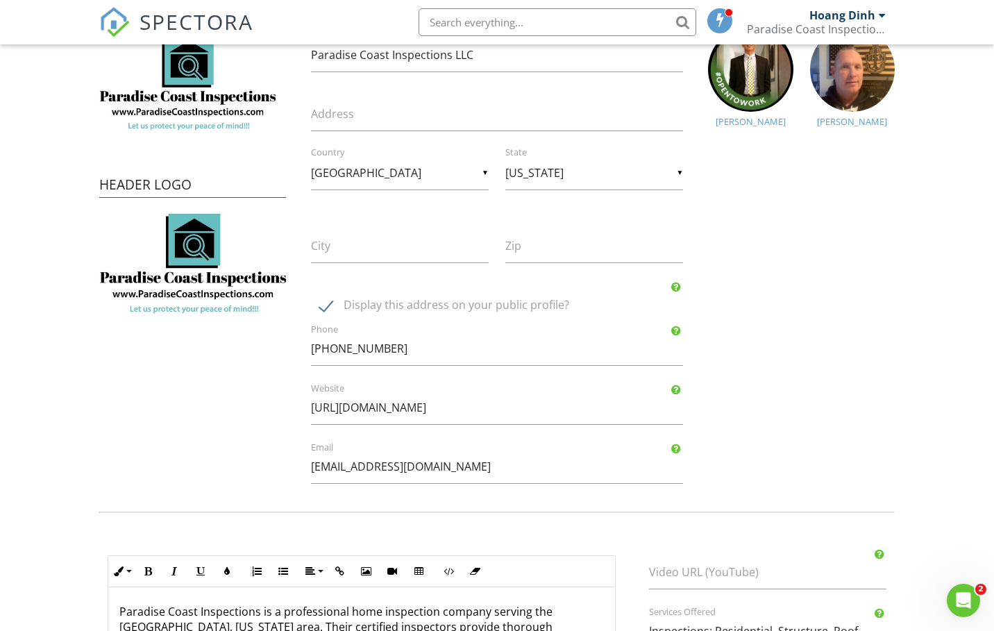
scroll to position [139, 0]
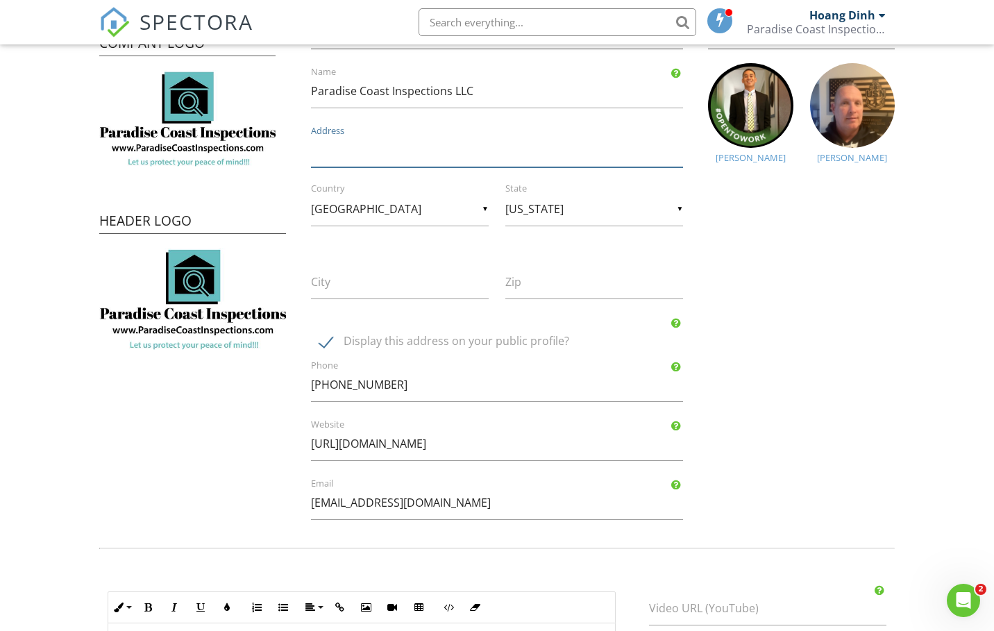
click at [377, 153] on input "Address" at bounding box center [497, 150] width 373 height 34
type input "3404 Corte Aciano"
type input "CARLSBAD"
type input "92009"
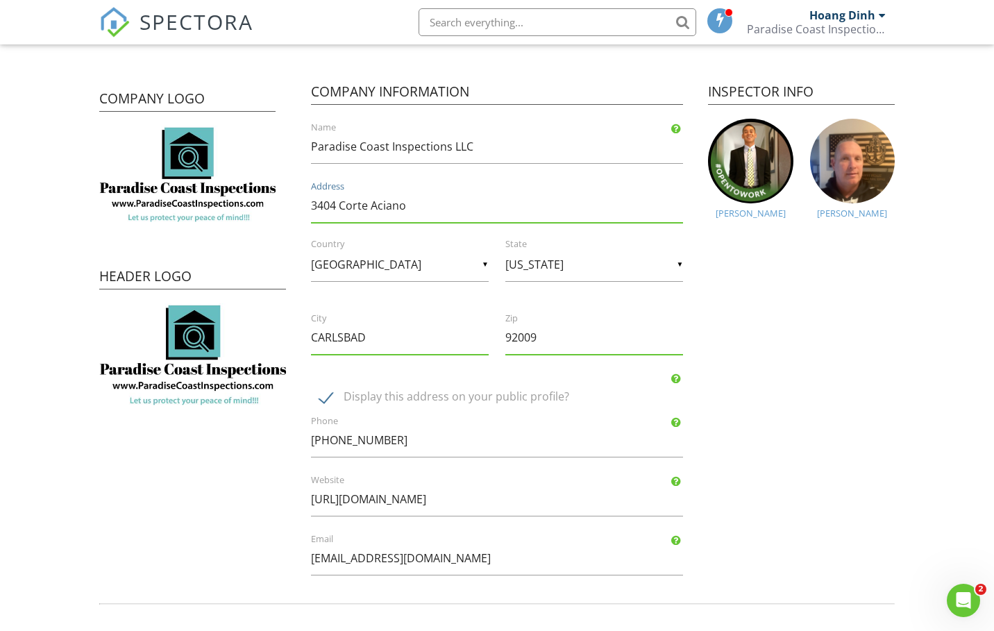
scroll to position [69, 0]
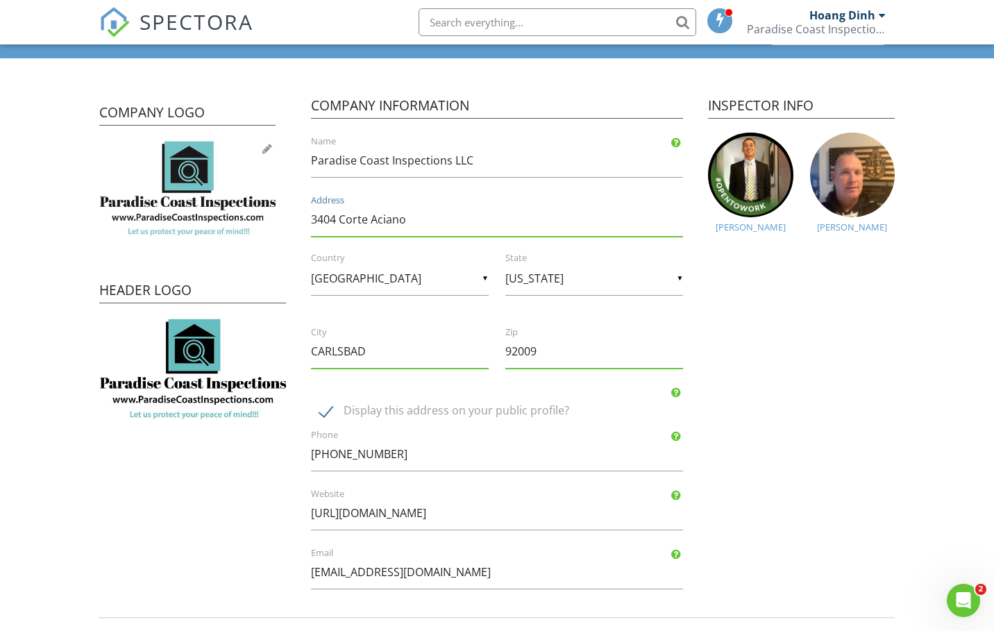
drag, startPoint x: 430, startPoint y: 224, endPoint x: 258, endPoint y: 229, distance: 172.3
click at [258, 229] on div "Company Logo Header Logo Company Information Paradise Coast Inspections LLC Nam…" at bounding box center [497, 340] width 812 height 528
drag, startPoint x: 560, startPoint y: 353, endPoint x: 428, endPoint y: 370, distance: 133.0
click at [428, 370] on div "Company Information Paradise Coast Inspections LLC Name Address ▼ [GEOGRAPHIC_D…" at bounding box center [497, 340] width 406 height 528
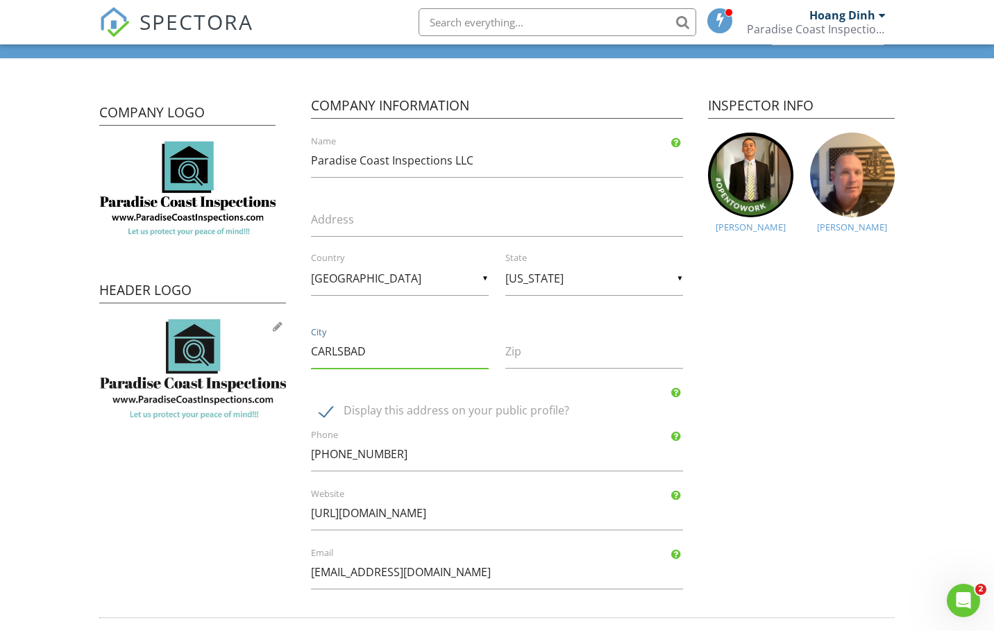
drag, startPoint x: 378, startPoint y: 356, endPoint x: 183, endPoint y: 360, distance: 195.1
click at [183, 360] on div "Company Logo Header Logo Company Information Paradise Coast Inspections LLC Nam…" at bounding box center [497, 340] width 812 height 528
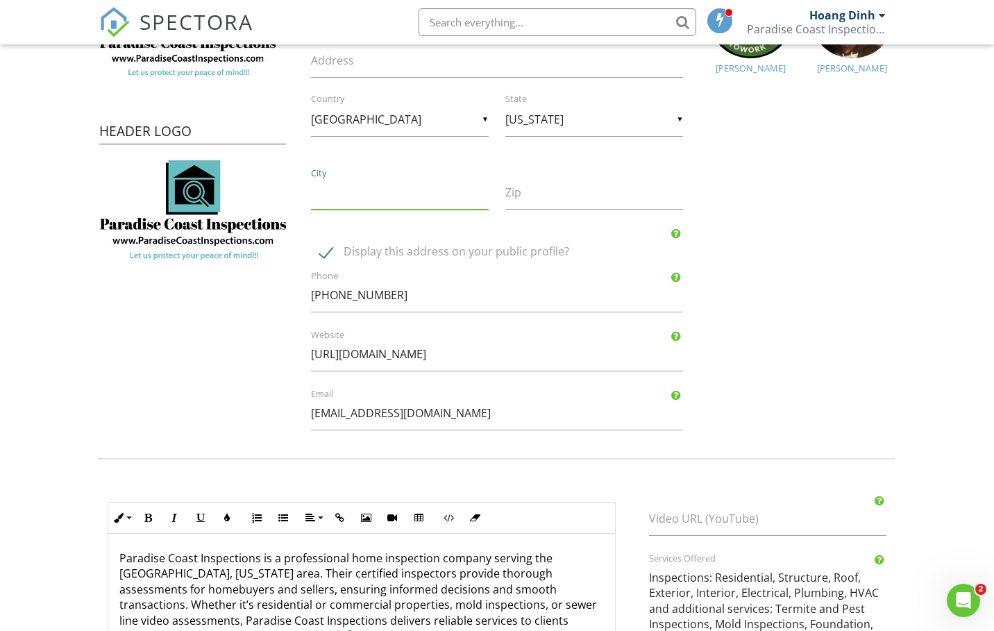
scroll to position [446, 0]
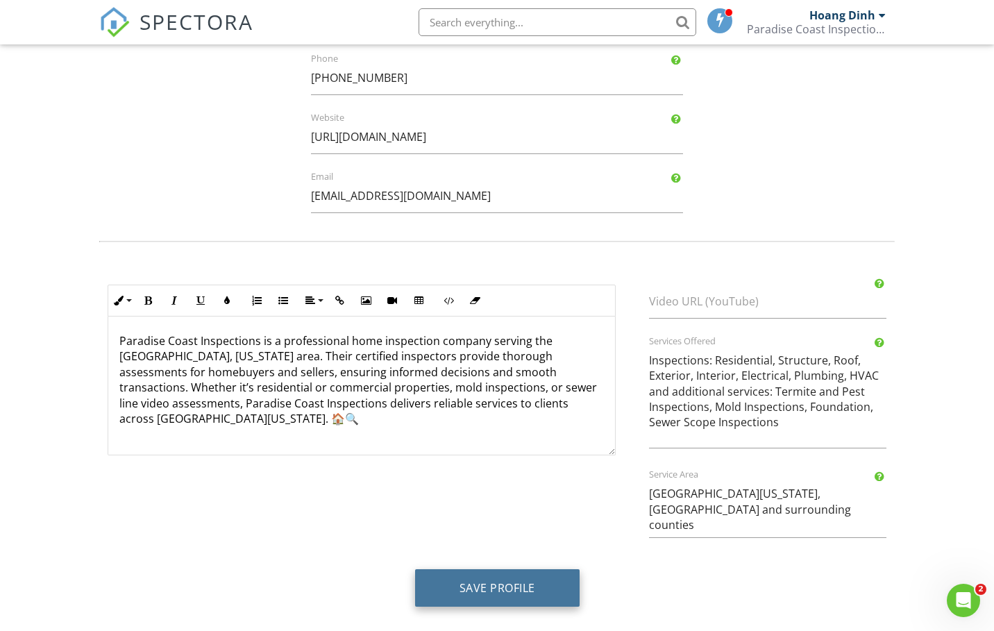
click at [518, 592] on button "Save Profile" at bounding box center [497, 587] width 165 height 37
